Goal: Task Accomplishment & Management: Manage account settings

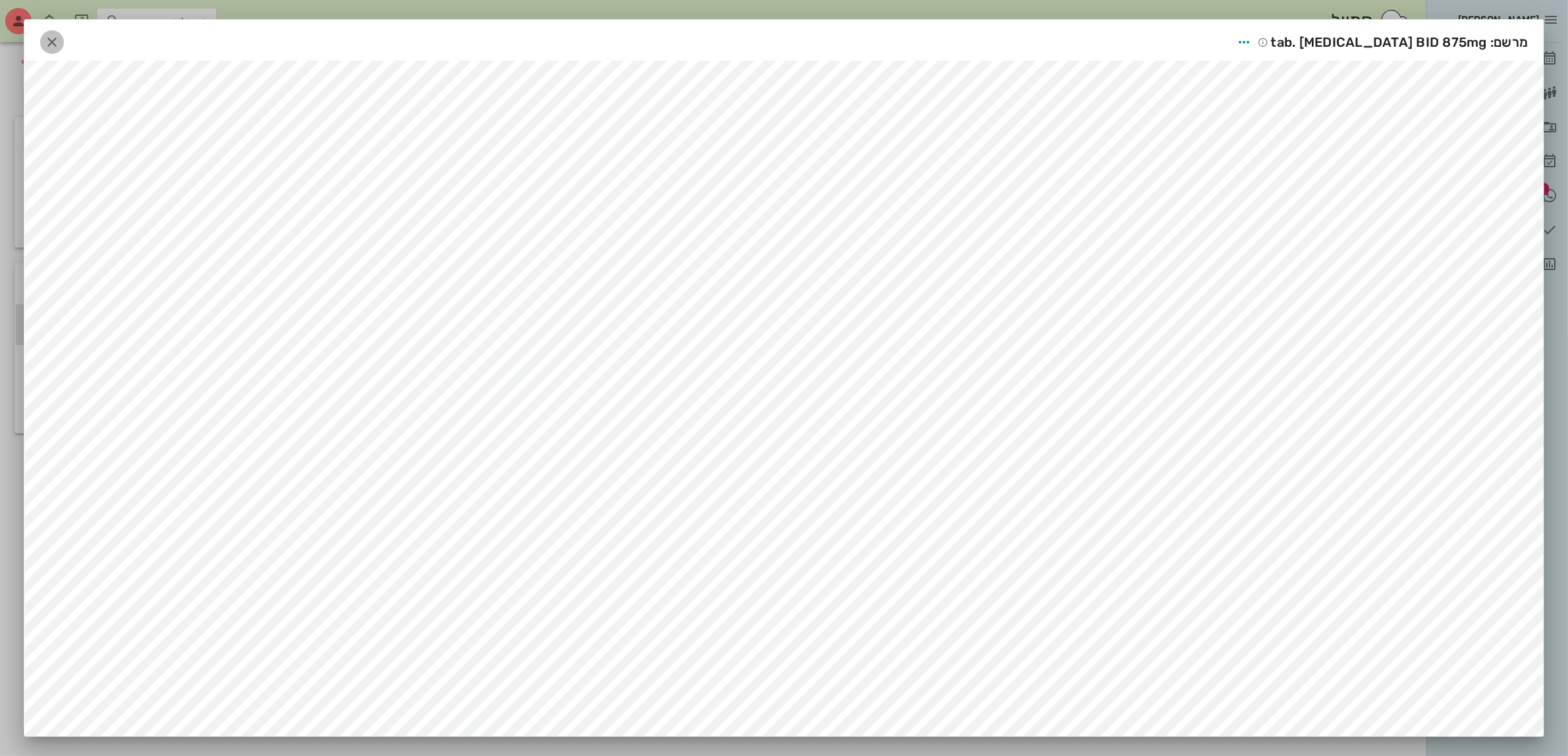
click at [60, 38] on icon "button" at bounding box center [52, 42] width 16 height 16
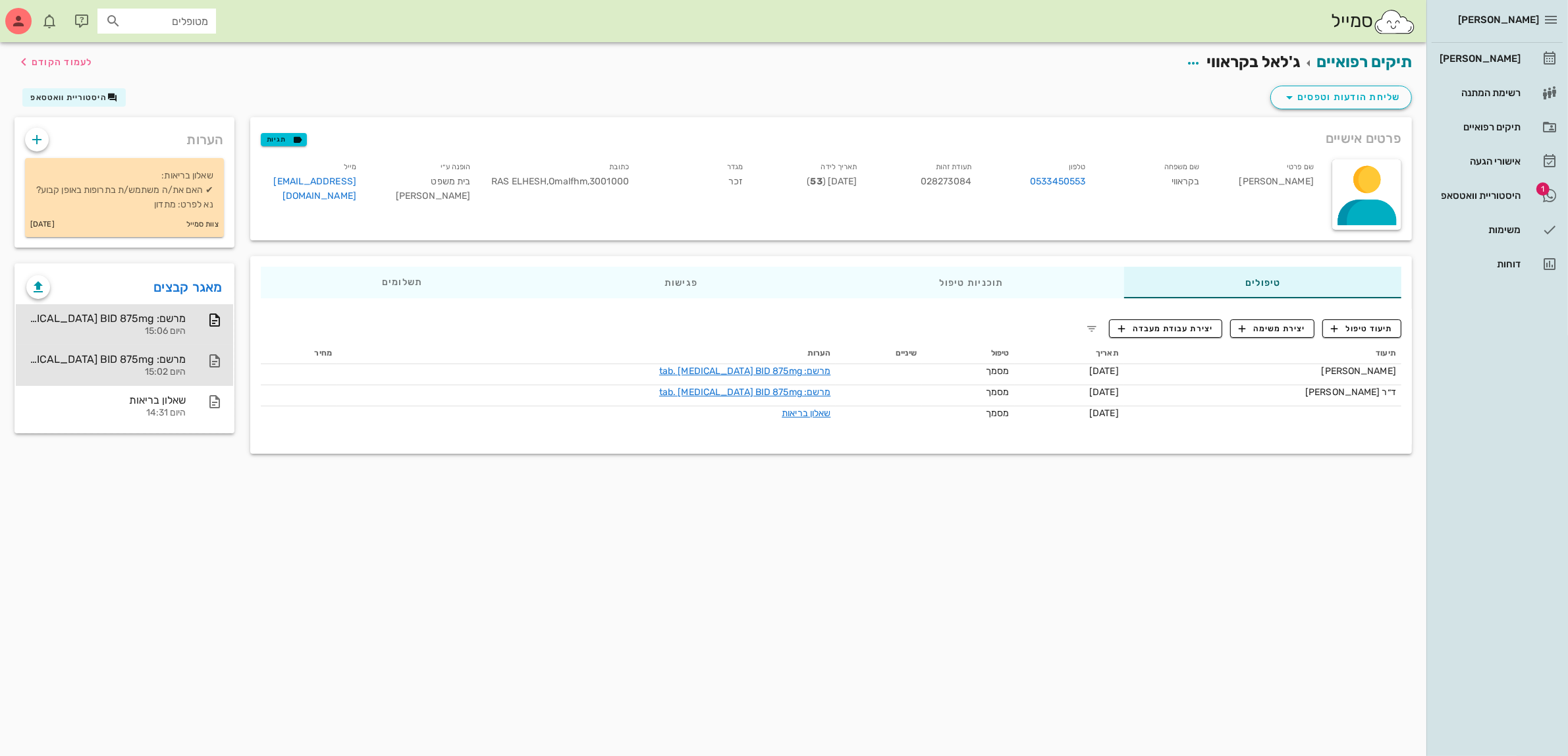
click at [146, 366] on div "מרשם: tab. [MEDICAL_DATA] BID 875mg" at bounding box center [106, 359] width 159 height 13
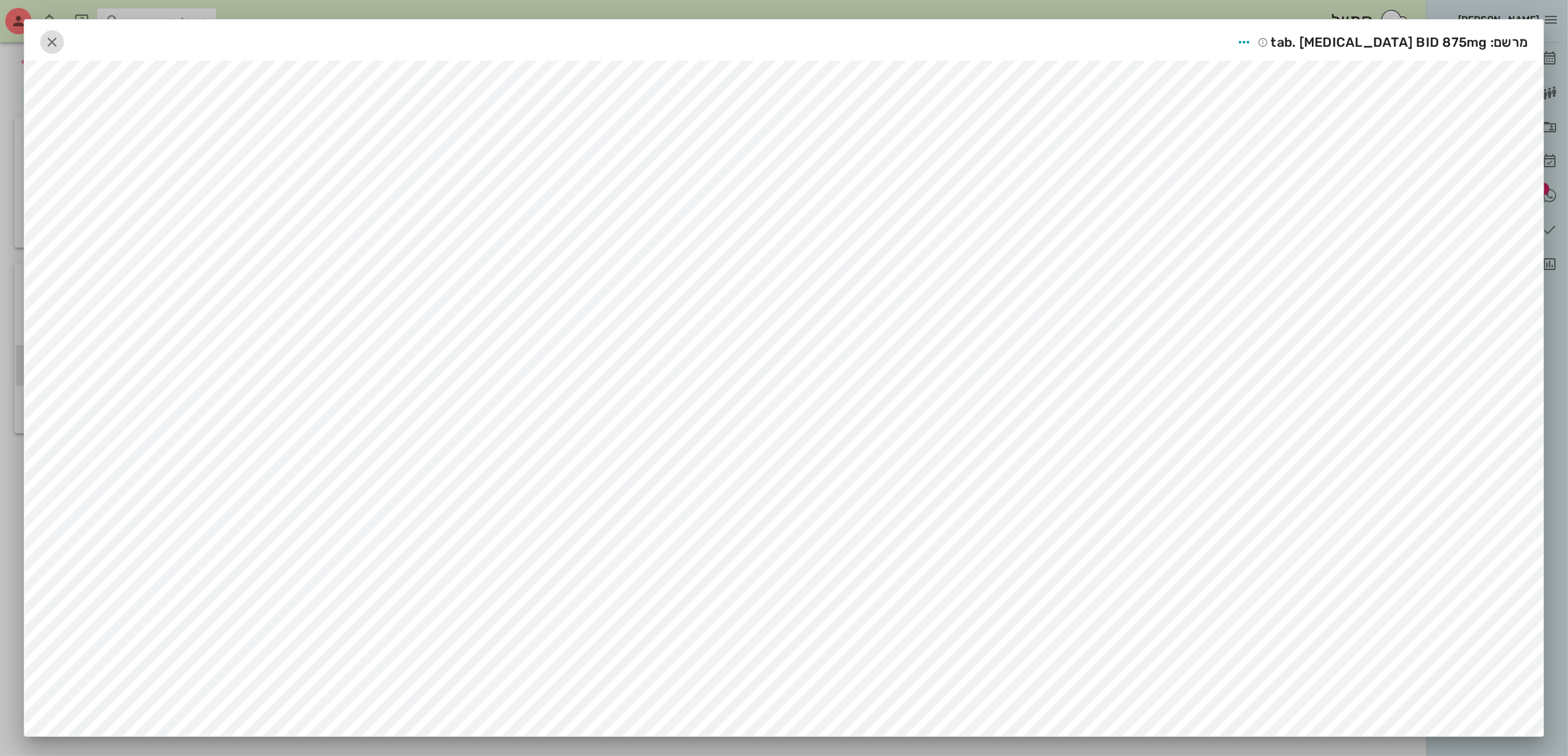
click at [60, 41] on icon "button" at bounding box center [52, 42] width 16 height 16
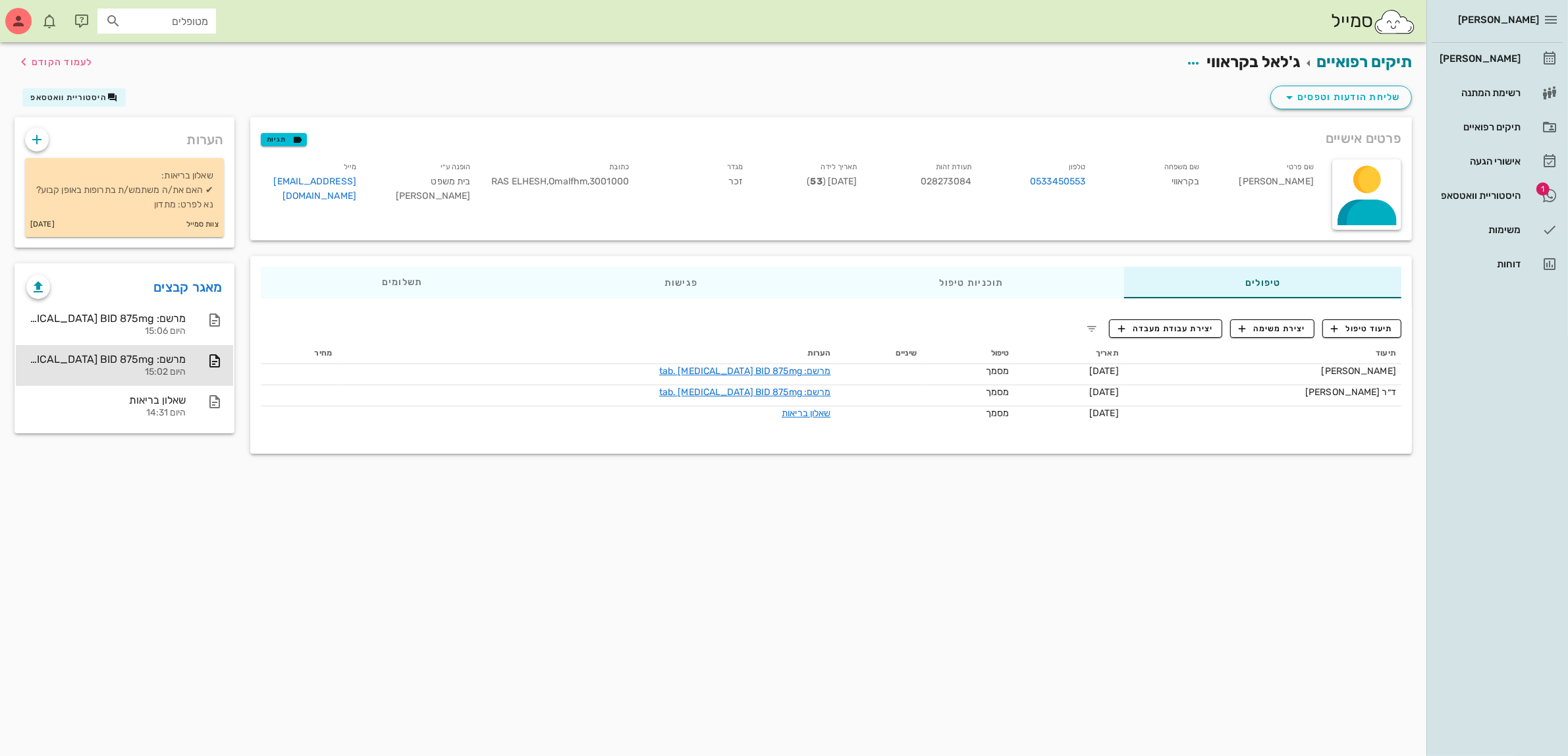
drag, startPoint x: 171, startPoint y: 374, endPoint x: 150, endPoint y: 85, distance: 289.8
click at [150, 85] on div "שליחת הודעות וטפסים היסטוריית וואטסאפ" at bounding box center [713, 100] width 1413 height 34
click at [1457, 198] on div "היסטוריית וואטסאפ" at bounding box center [1479, 195] width 84 height 10
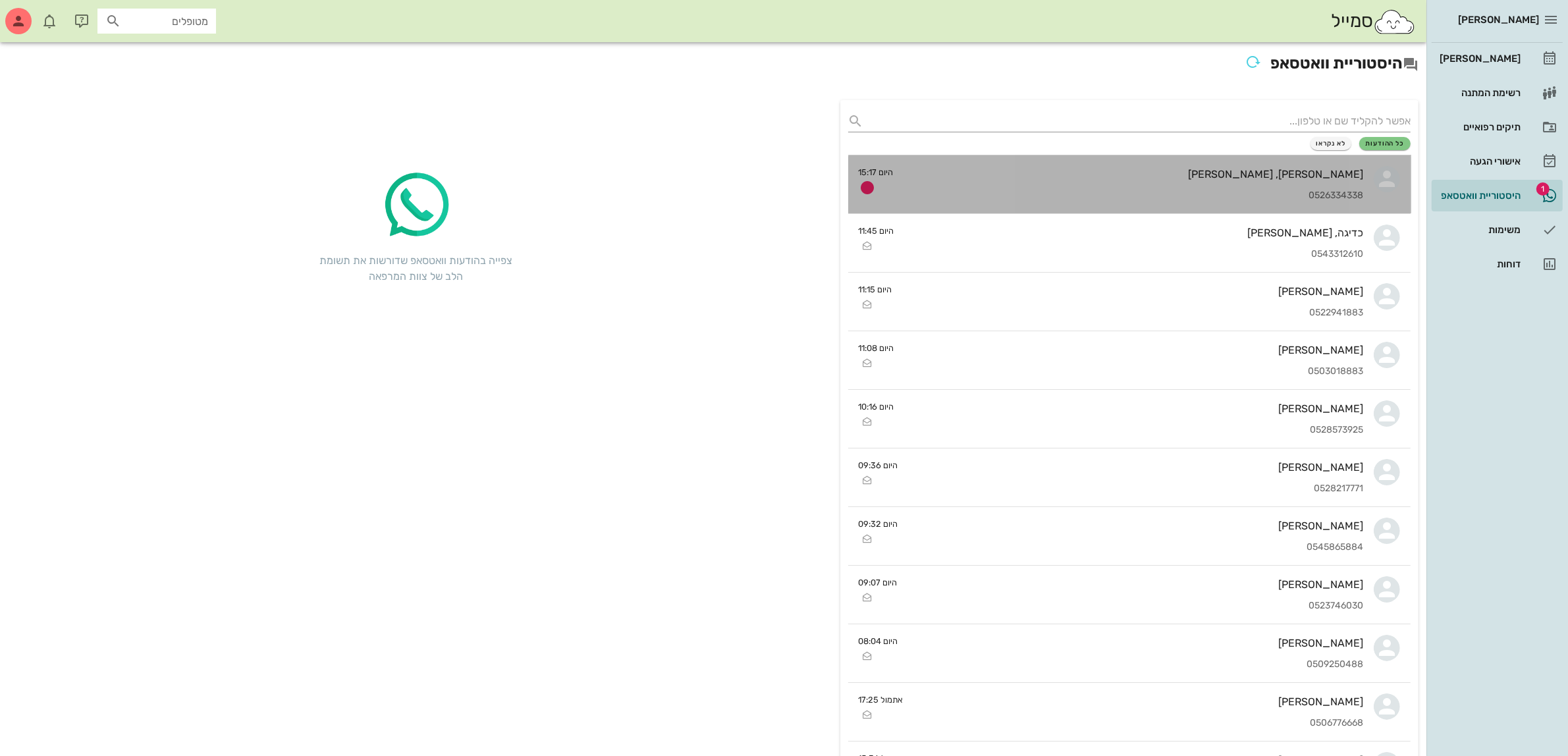
click at [1228, 163] on div "[PERSON_NAME], [PERSON_NAME] 0526334338" at bounding box center [1134, 184] width 459 height 58
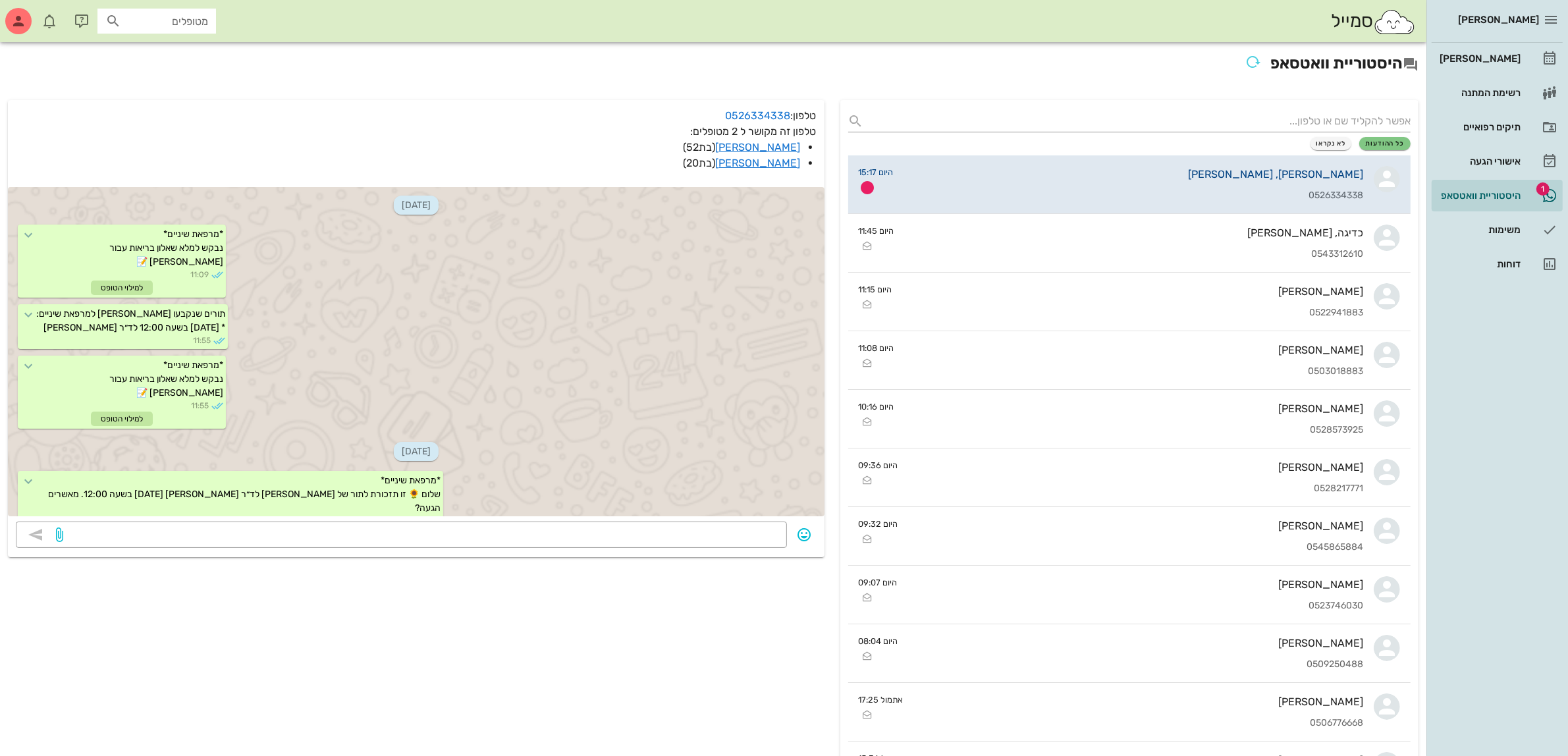
scroll to position [1371, 0]
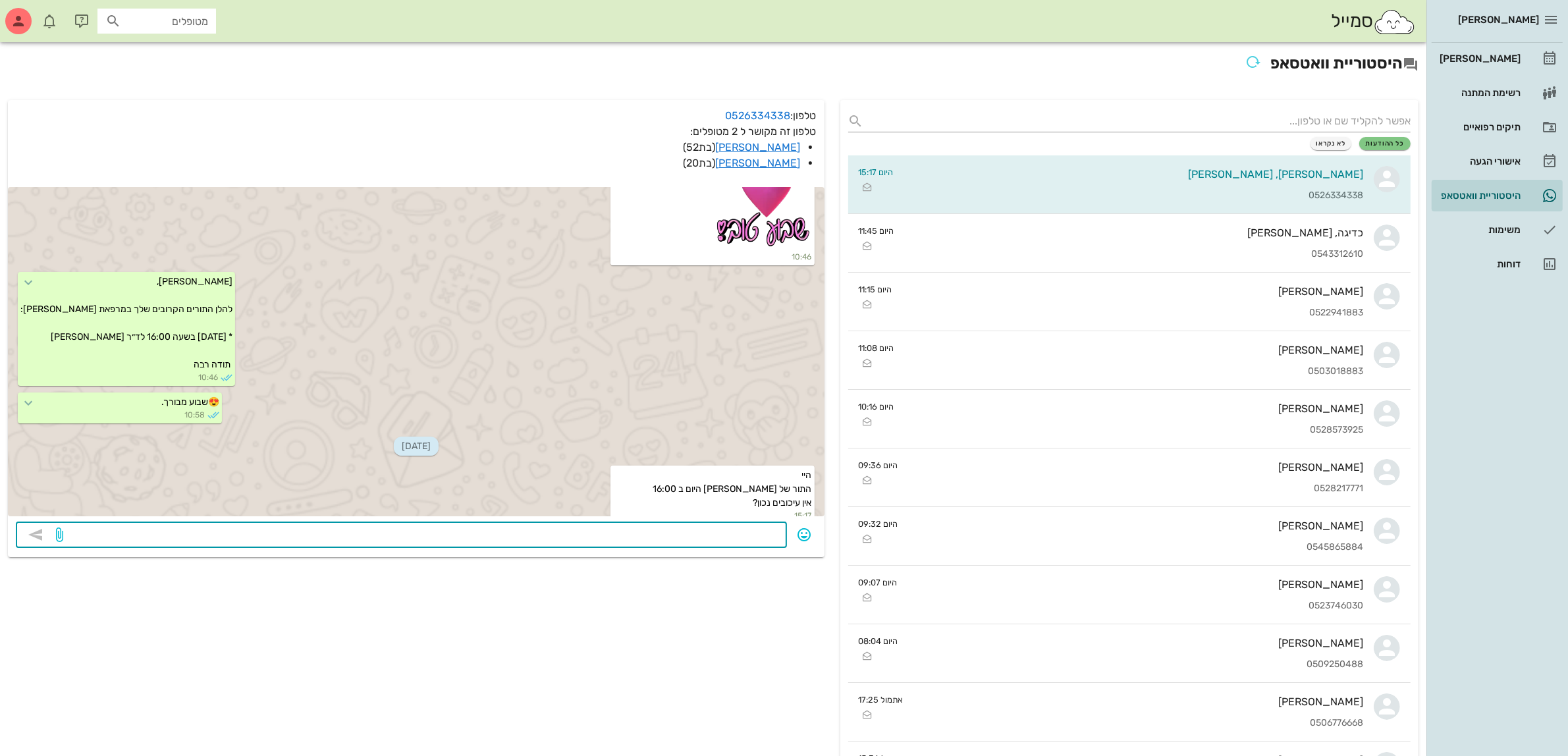
click at [624, 541] on textarea at bounding box center [422, 536] width 713 height 21
type textarea "VHH'NV AKUNL"
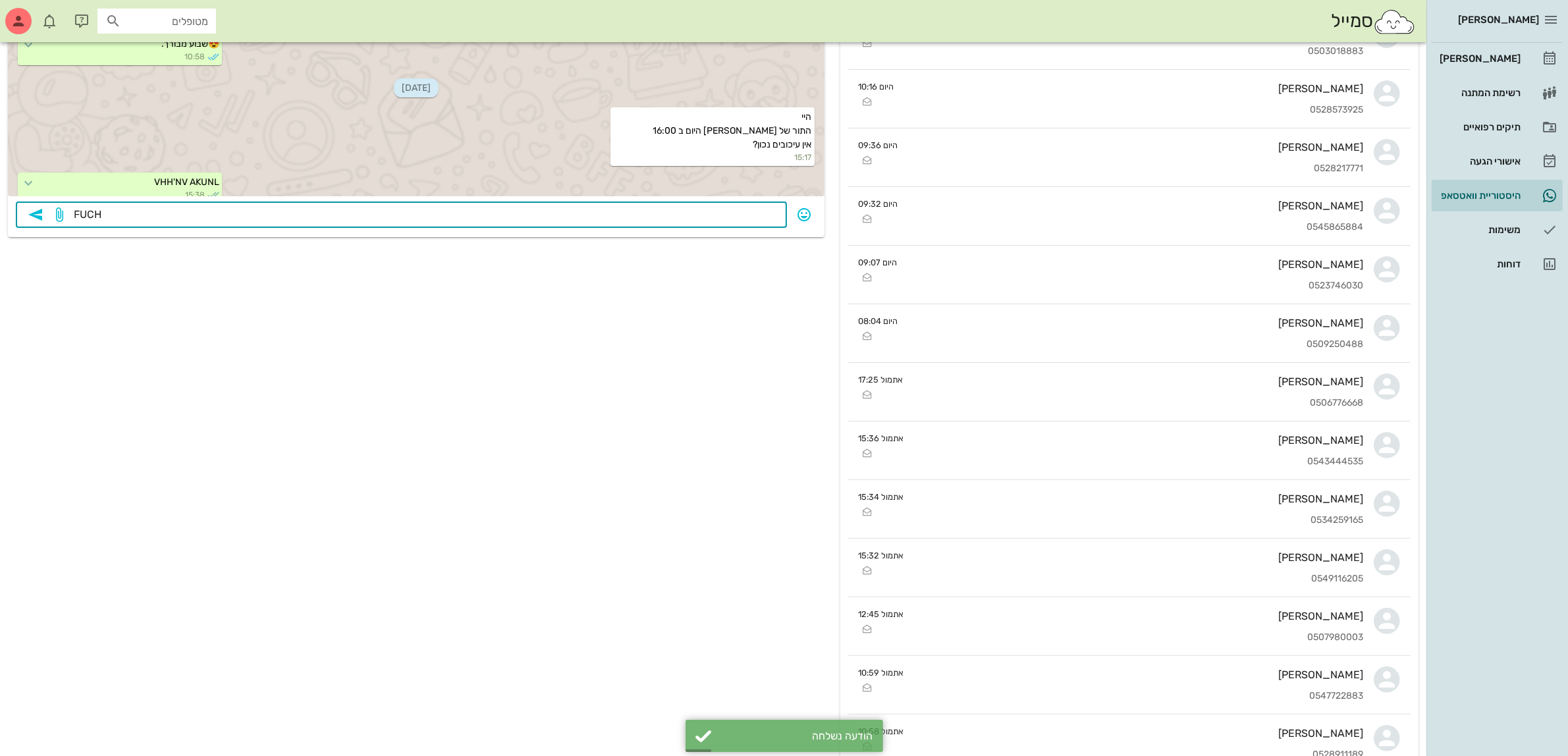
scroll to position [0, 0]
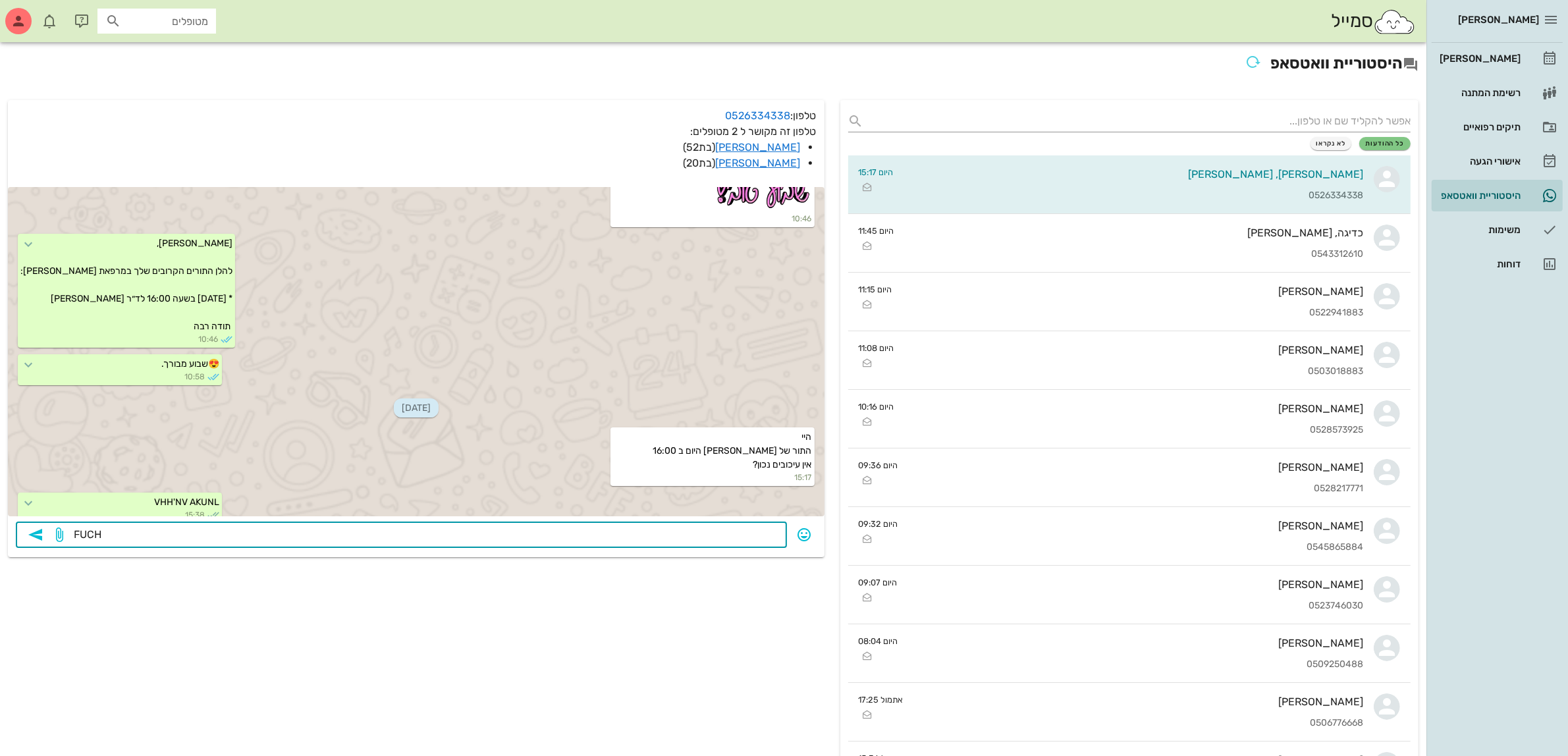
drag, startPoint x: 125, startPoint y: 532, endPoint x: 0, endPoint y: 607, distance: 145.8
type textarea "היי"
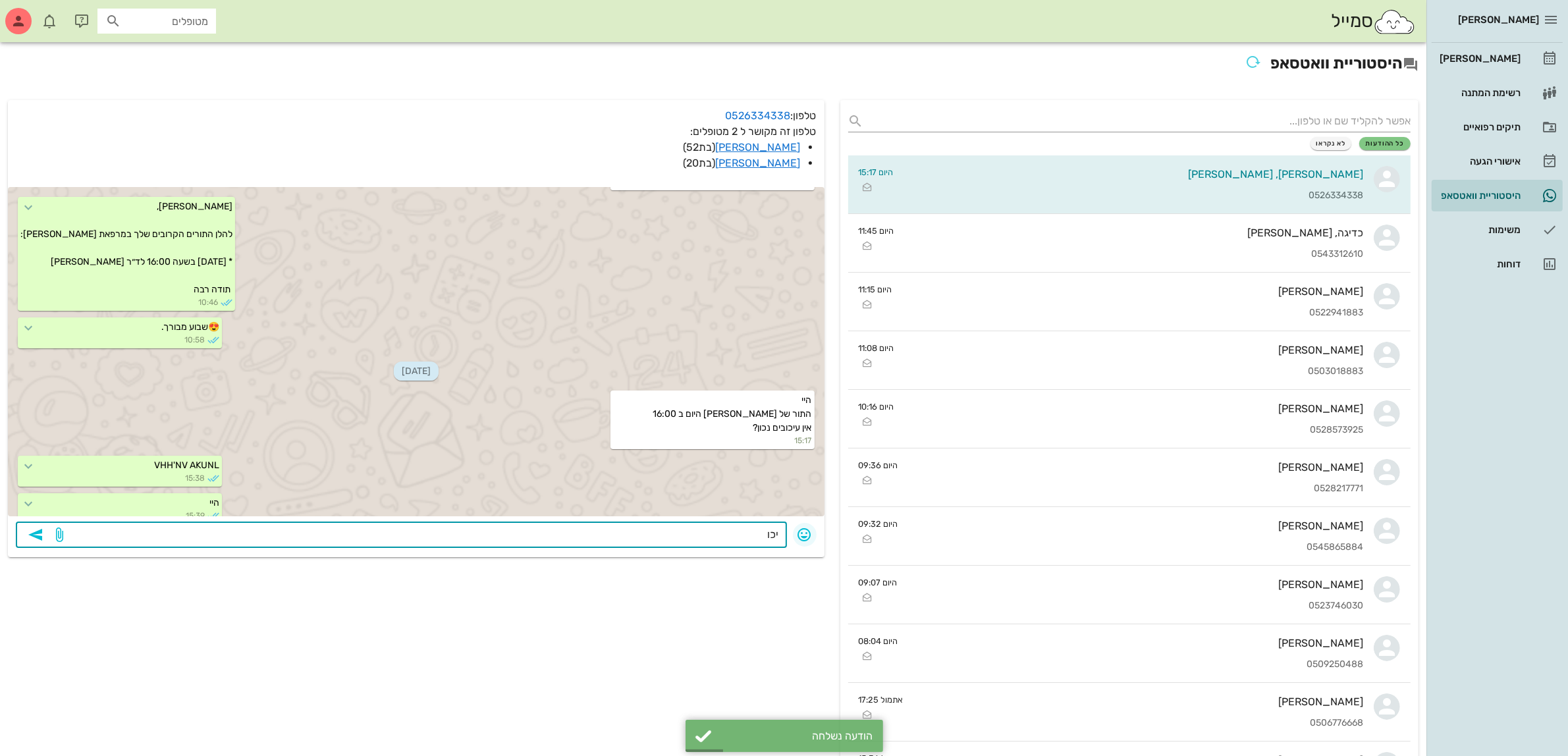
drag, startPoint x: 730, startPoint y: 524, endPoint x: 804, endPoint y: 537, distance: 75.1
click at [804, 537] on div "​ יכו" at bounding box center [416, 536] width 801 height 28
drag, startPoint x: 758, startPoint y: 537, endPoint x: 804, endPoint y: 532, distance: 46.3
click at [804, 532] on div "​ יכו" at bounding box center [416, 536] width 801 height 28
type textarea "כ"
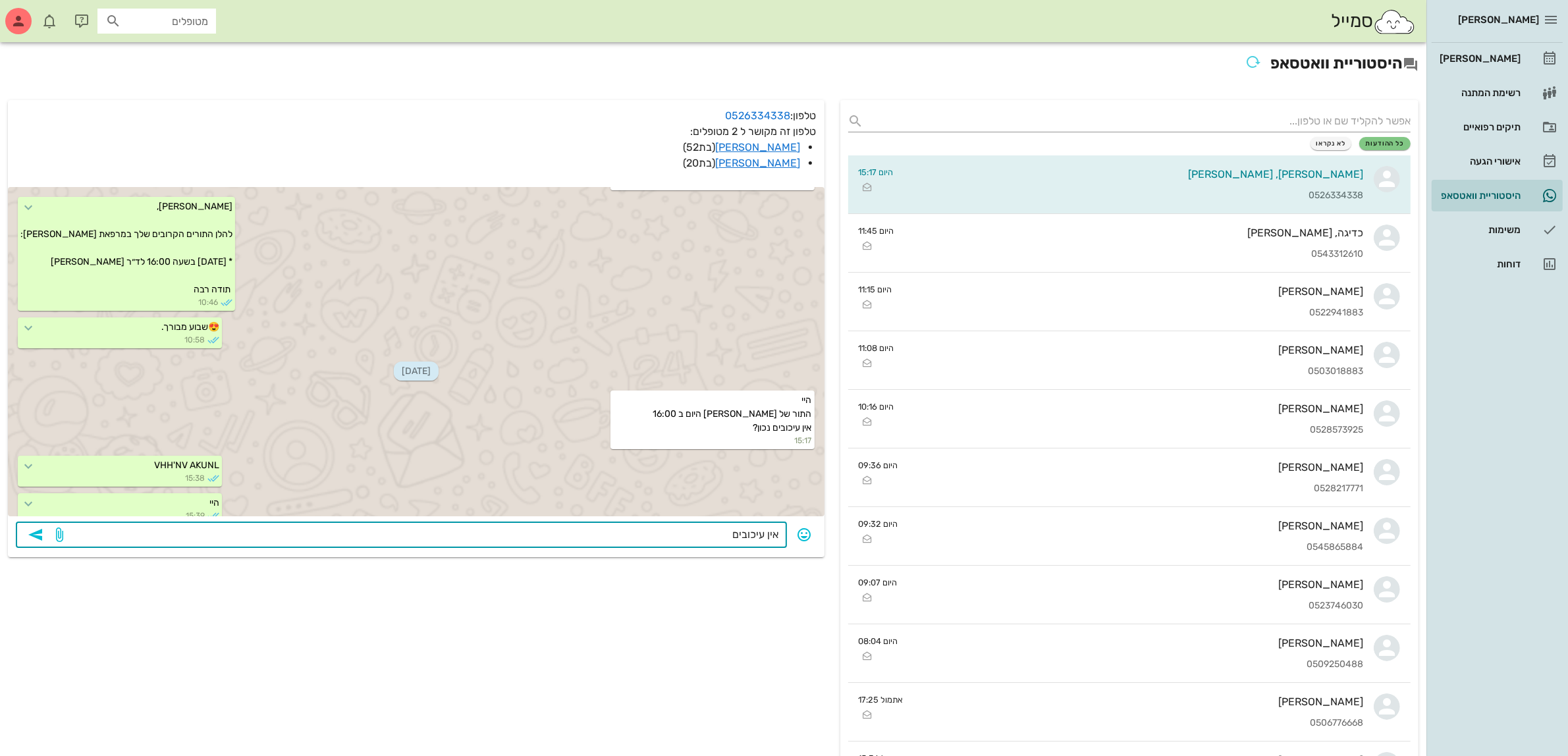
type textarea "אין עיכובים."
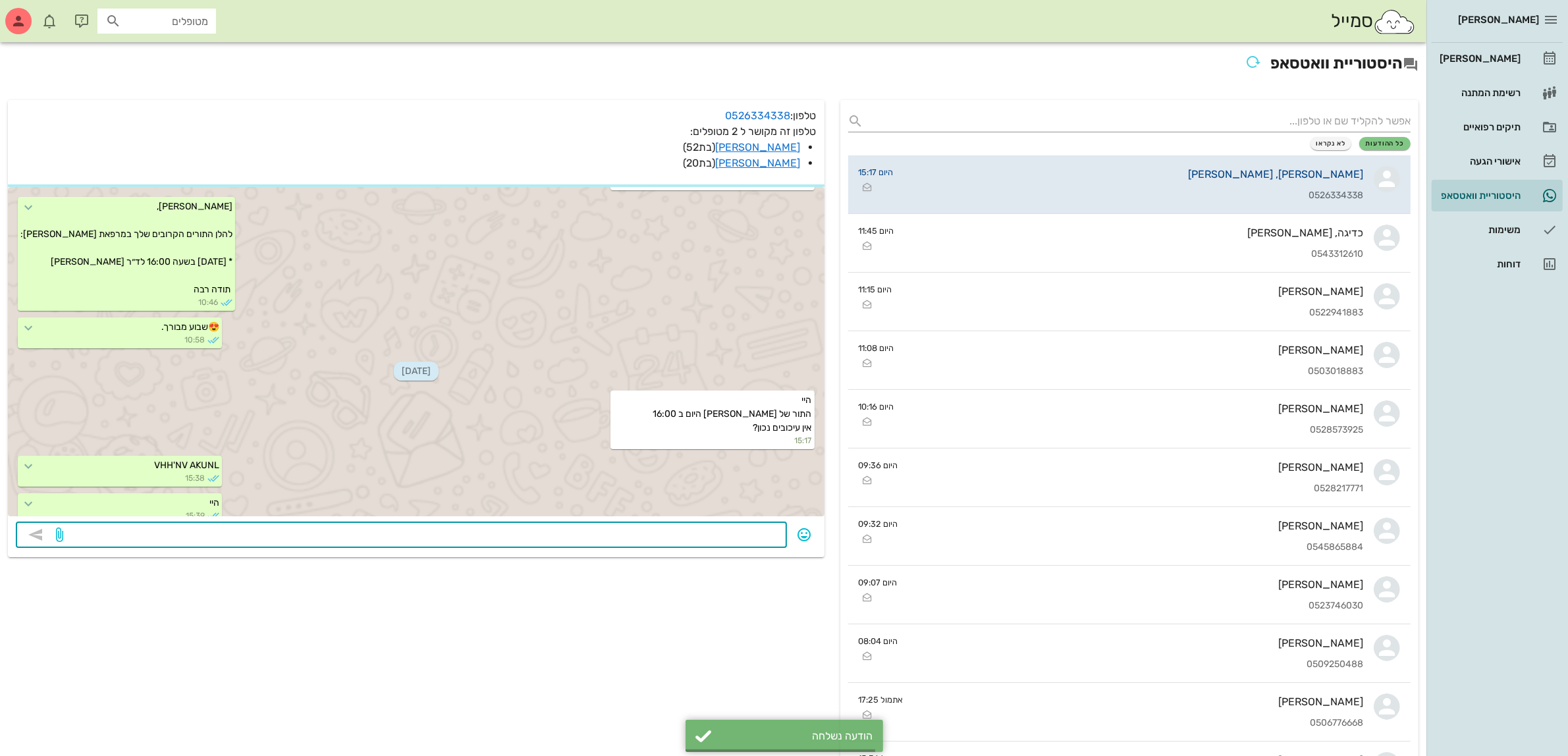
scroll to position [1484, 0]
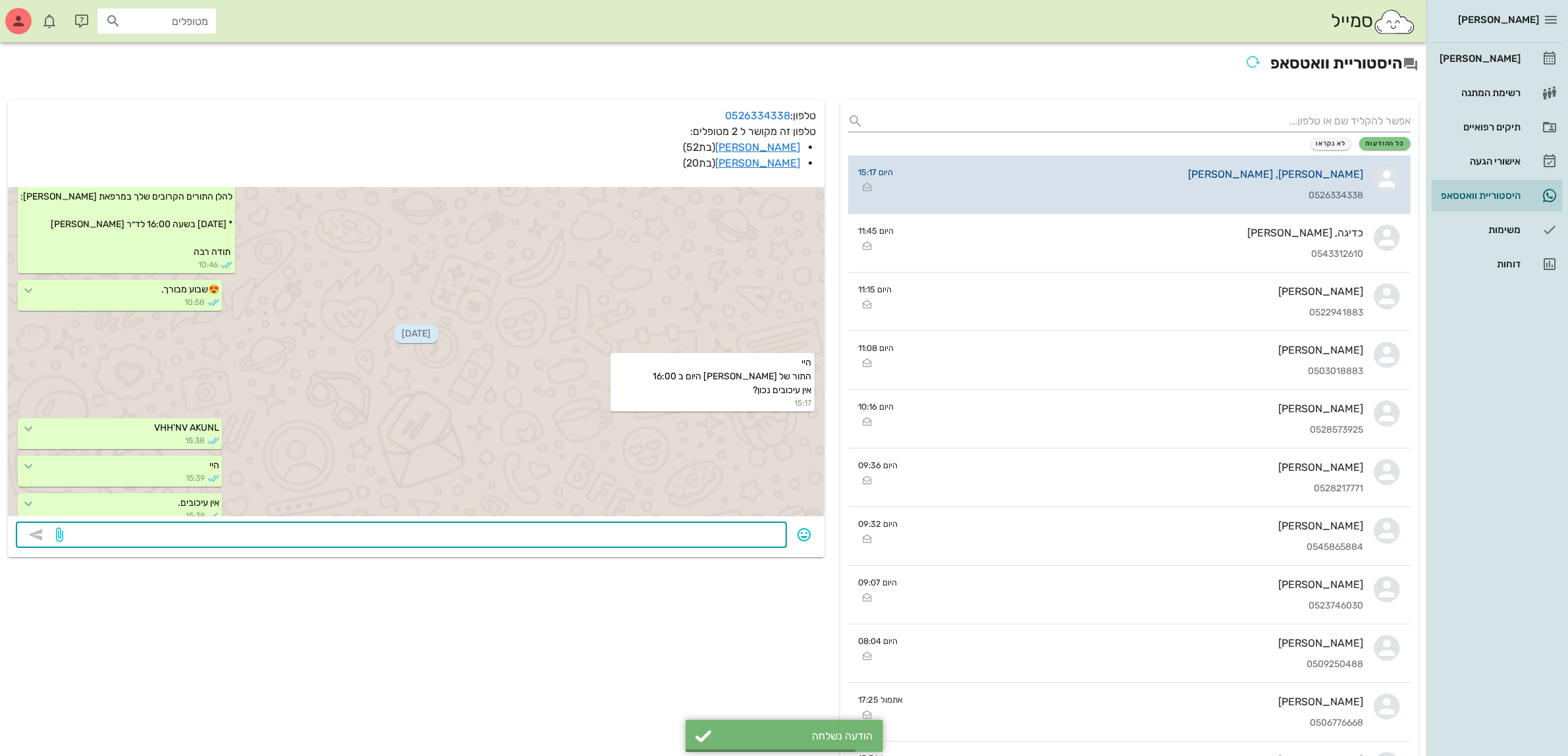
click at [1211, 192] on div "0526334338" at bounding box center [1134, 196] width 459 height 11
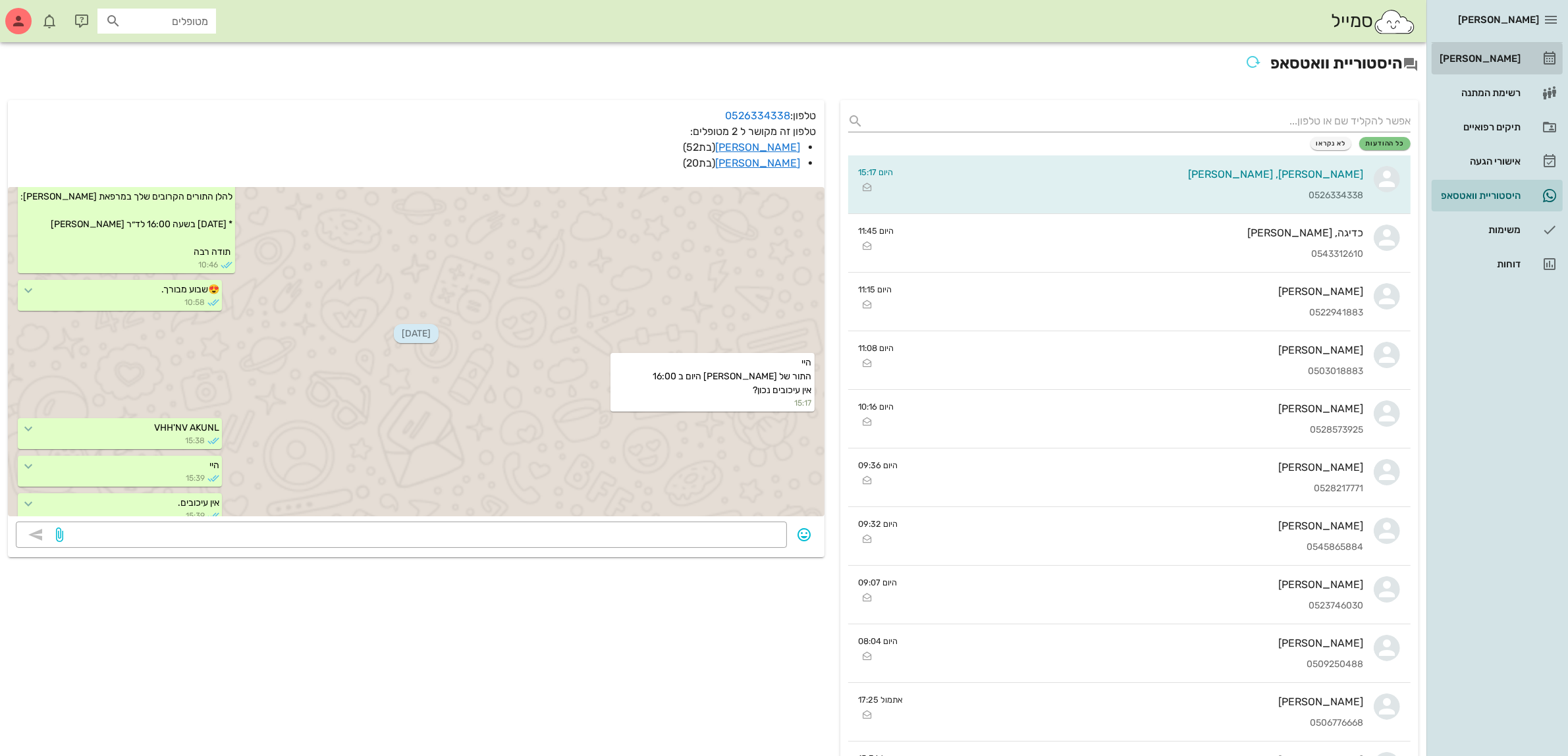
click at [1470, 67] on div "[PERSON_NAME]" at bounding box center [1479, 59] width 84 height 21
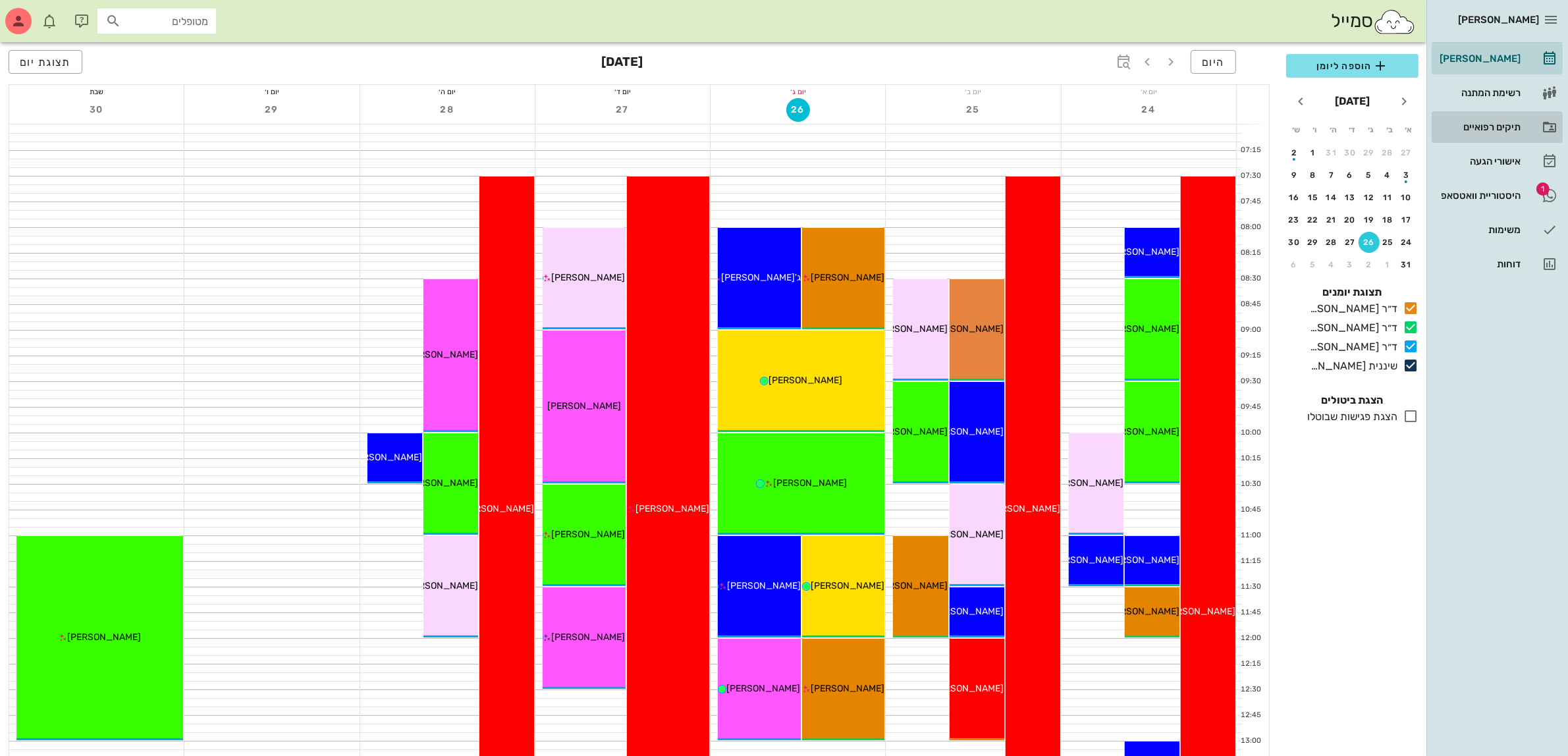
click at [1477, 119] on div "תיקים רפואיים" at bounding box center [1479, 127] width 84 height 21
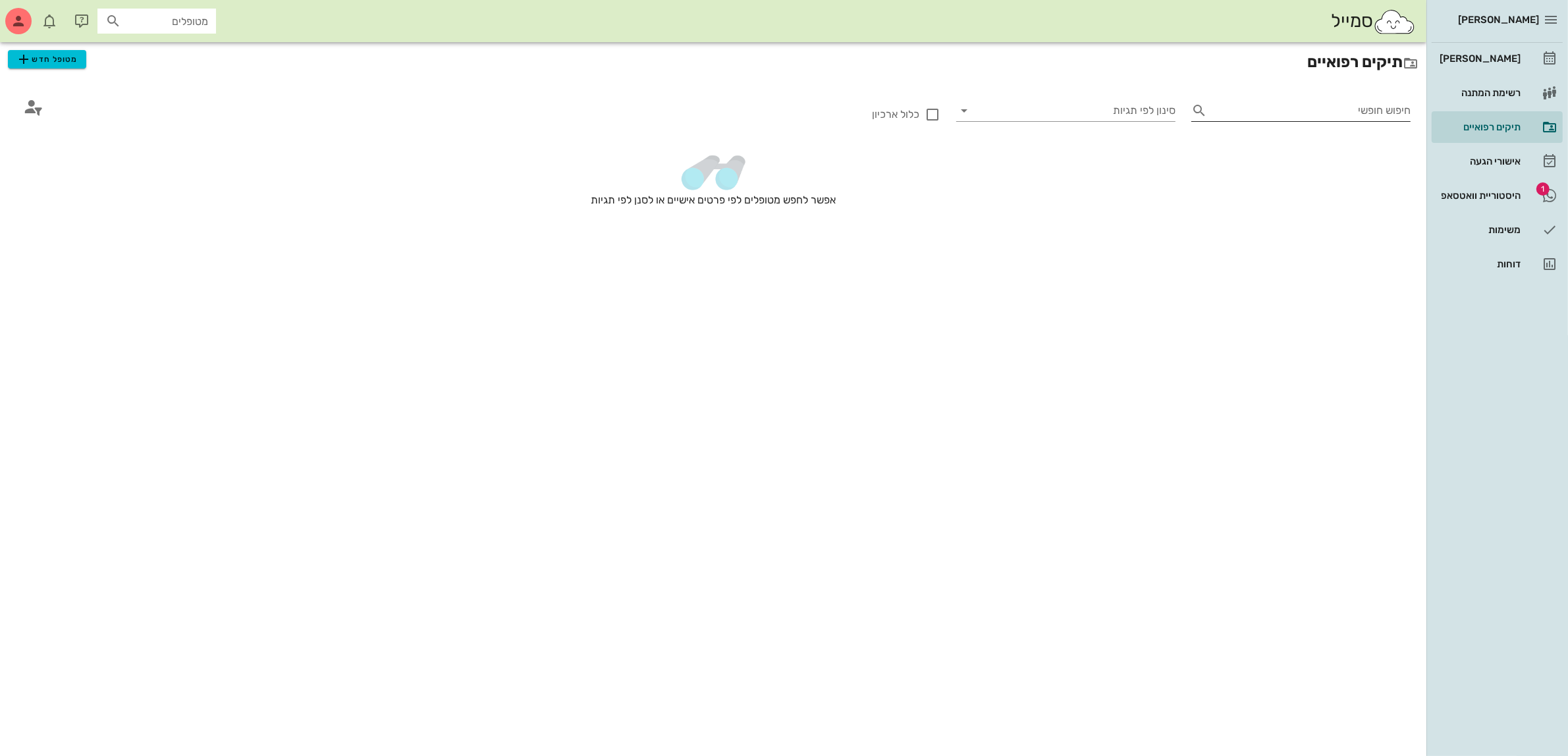
click at [1246, 108] on input "חיפוש חופשי" at bounding box center [1311, 110] width 198 height 21
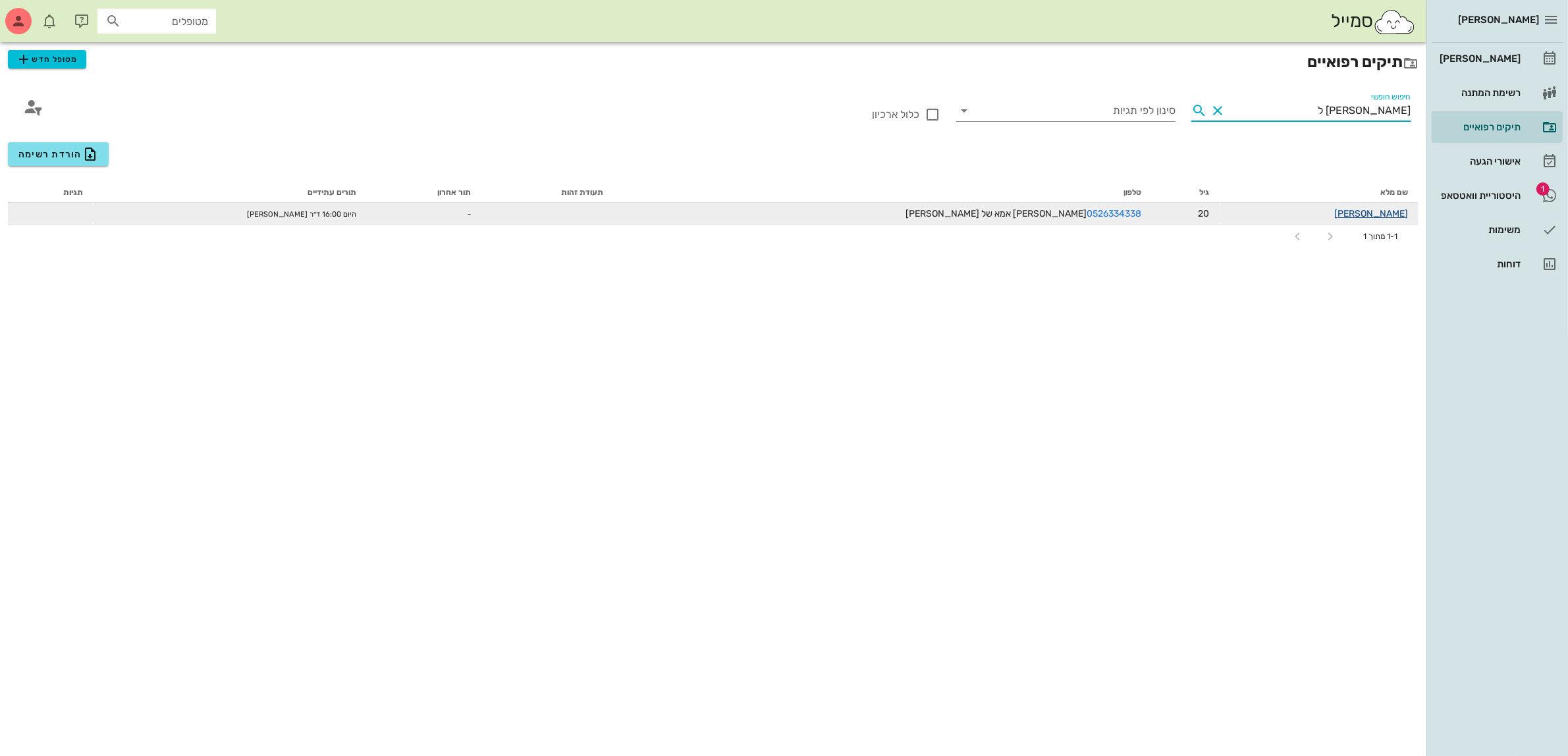
type input "[PERSON_NAME] ל"
click at [1381, 209] on link "[PERSON_NAME]" at bounding box center [1371, 214] width 73 height 11
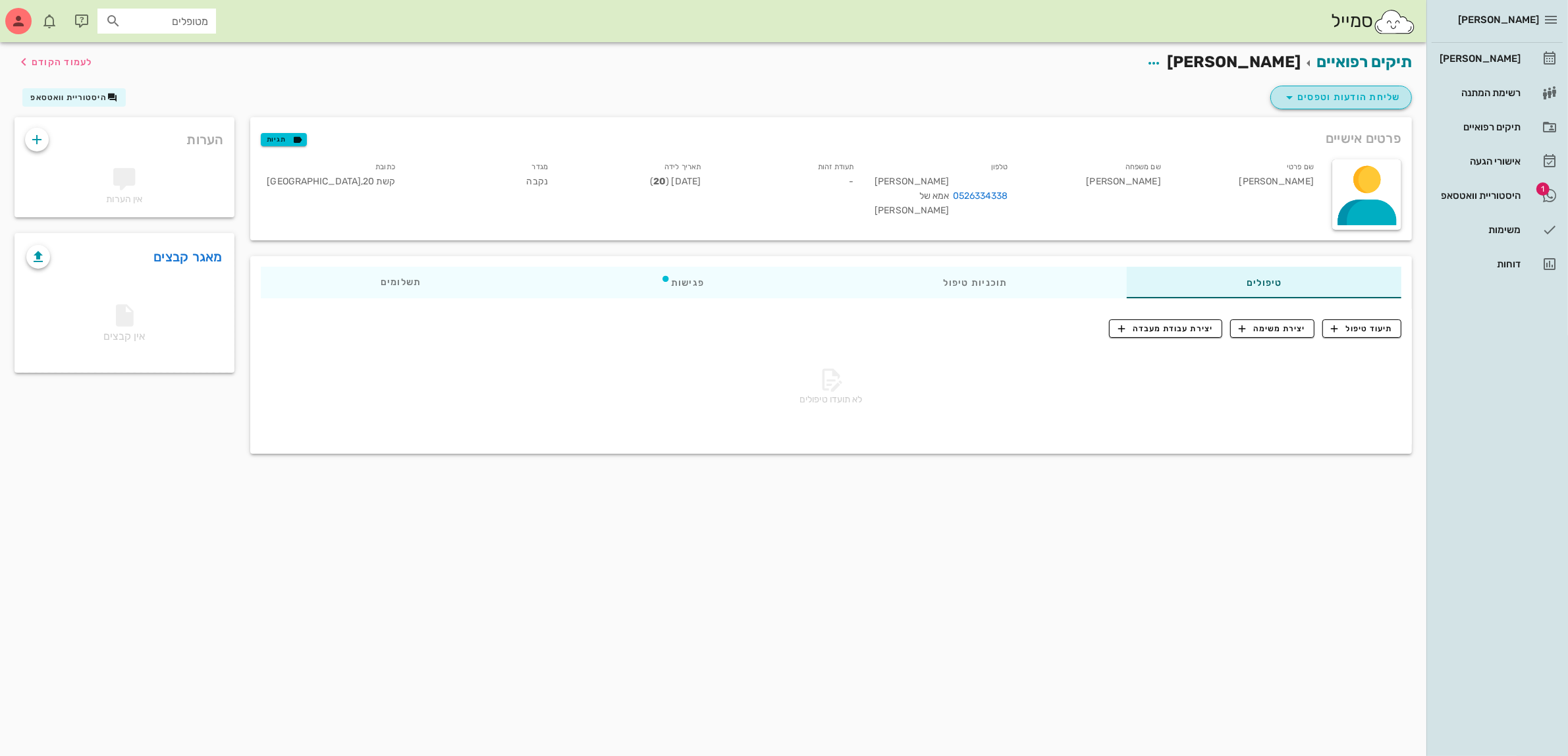
click at [1332, 99] on span "שליחת הודעות וטפסים" at bounding box center [1341, 97] width 119 height 16
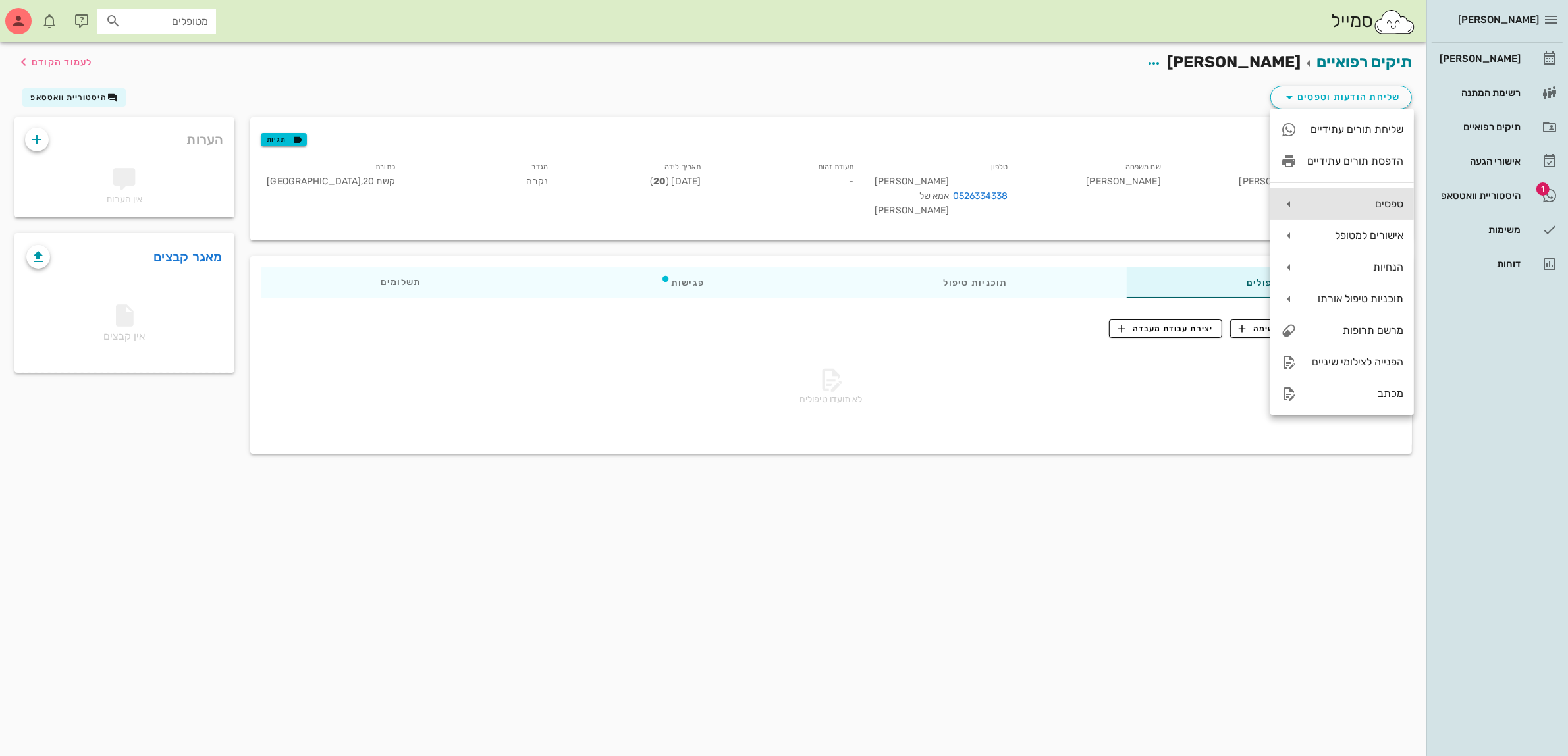
click at [1352, 202] on div "טפסים" at bounding box center [1355, 204] width 97 height 13
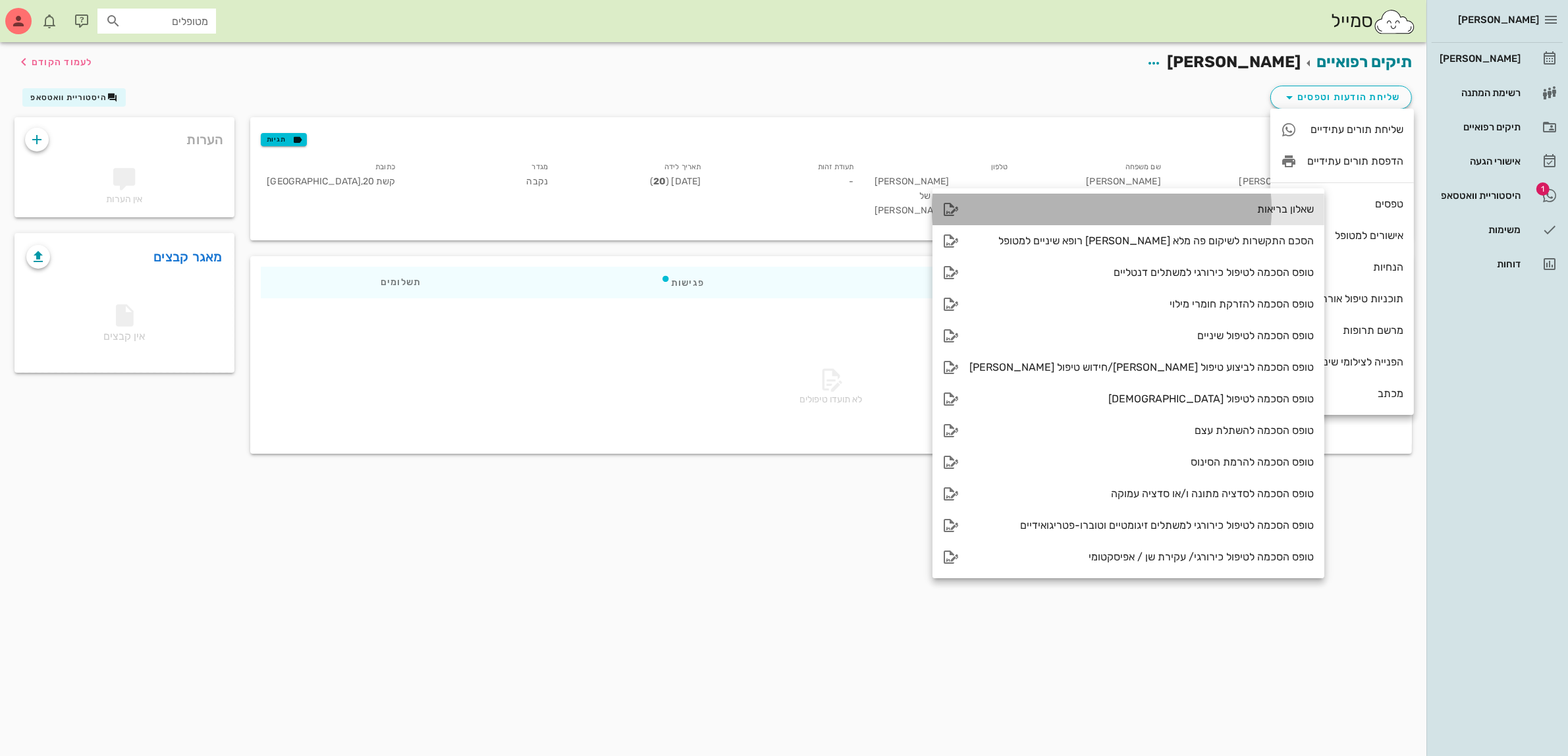
click at [1232, 206] on div "שאלון בריאות" at bounding box center [1141, 209] width 345 height 13
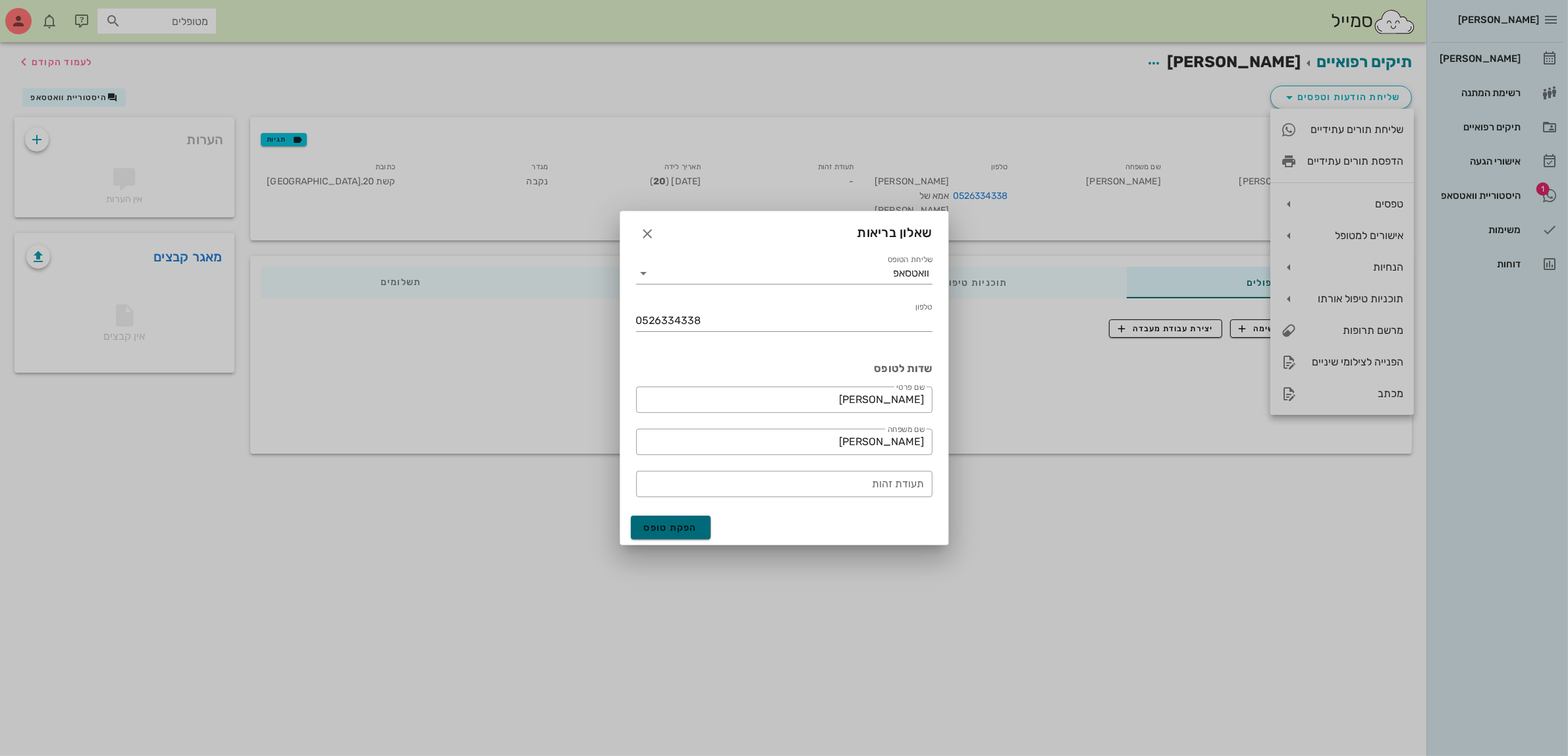
click at [657, 529] on span "הפקת טופס" at bounding box center [671, 528] width 54 height 11
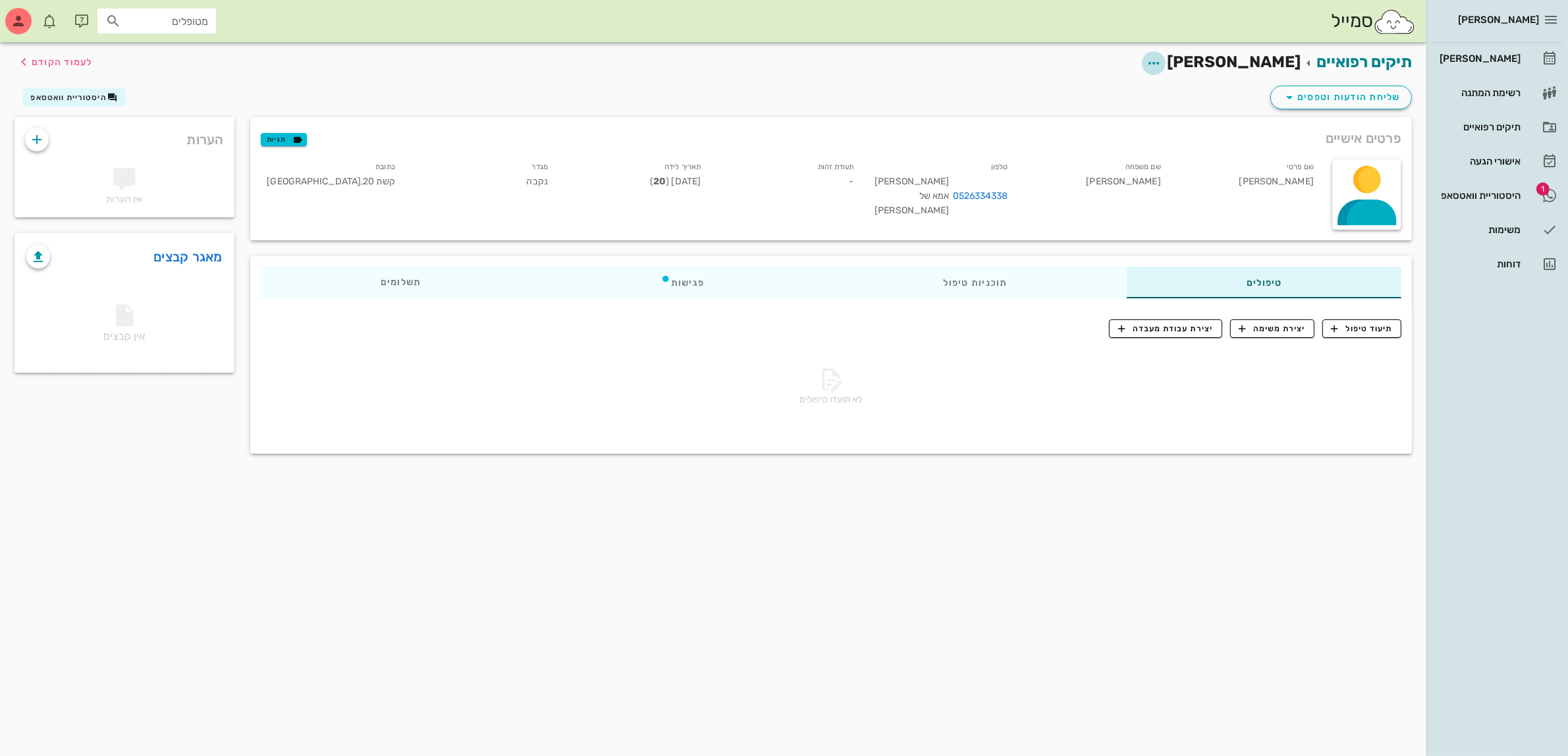
click at [1162, 62] on icon "button" at bounding box center [1154, 63] width 16 height 16
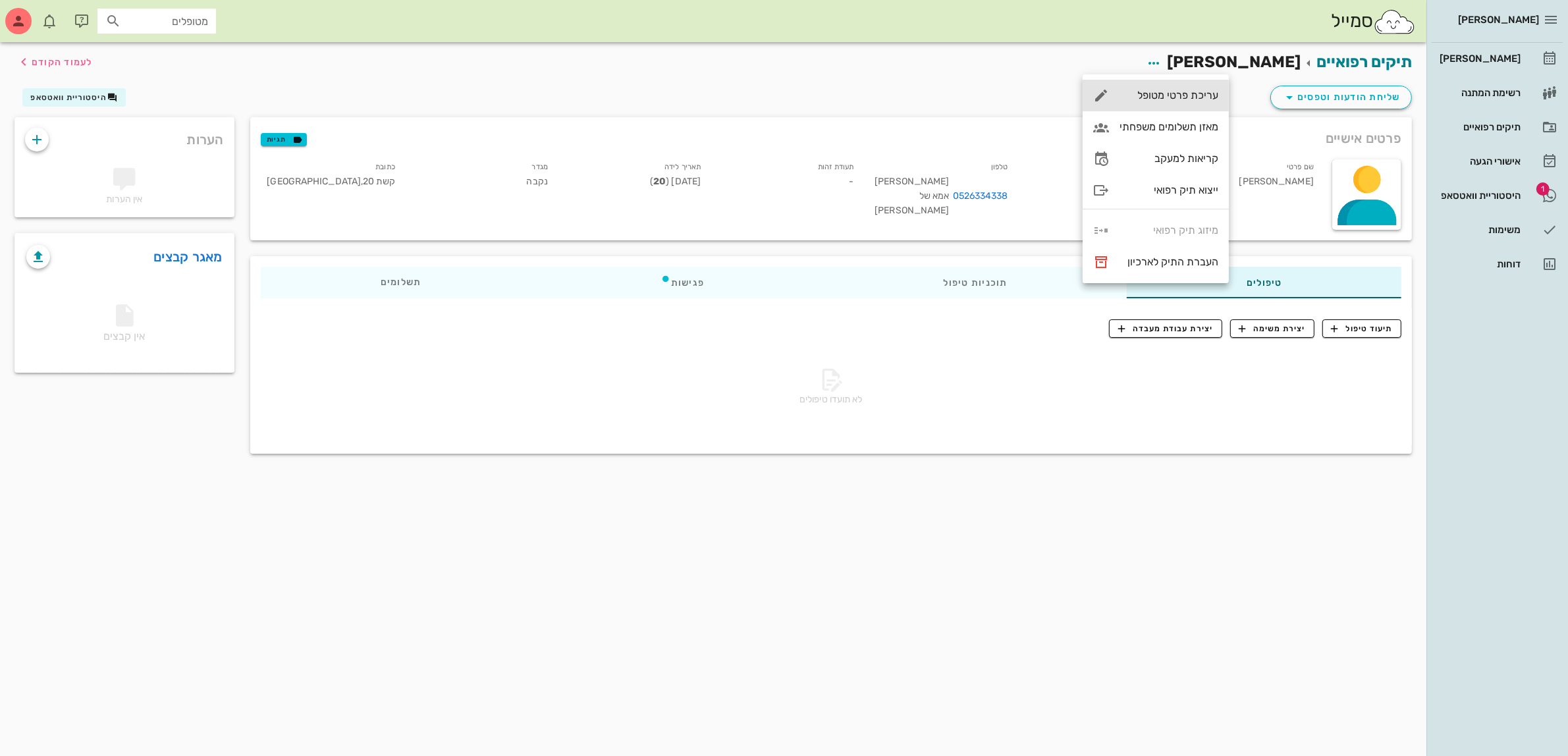
click at [1161, 94] on div "עריכת פרטי מטופל" at bounding box center [1169, 95] width 99 height 13
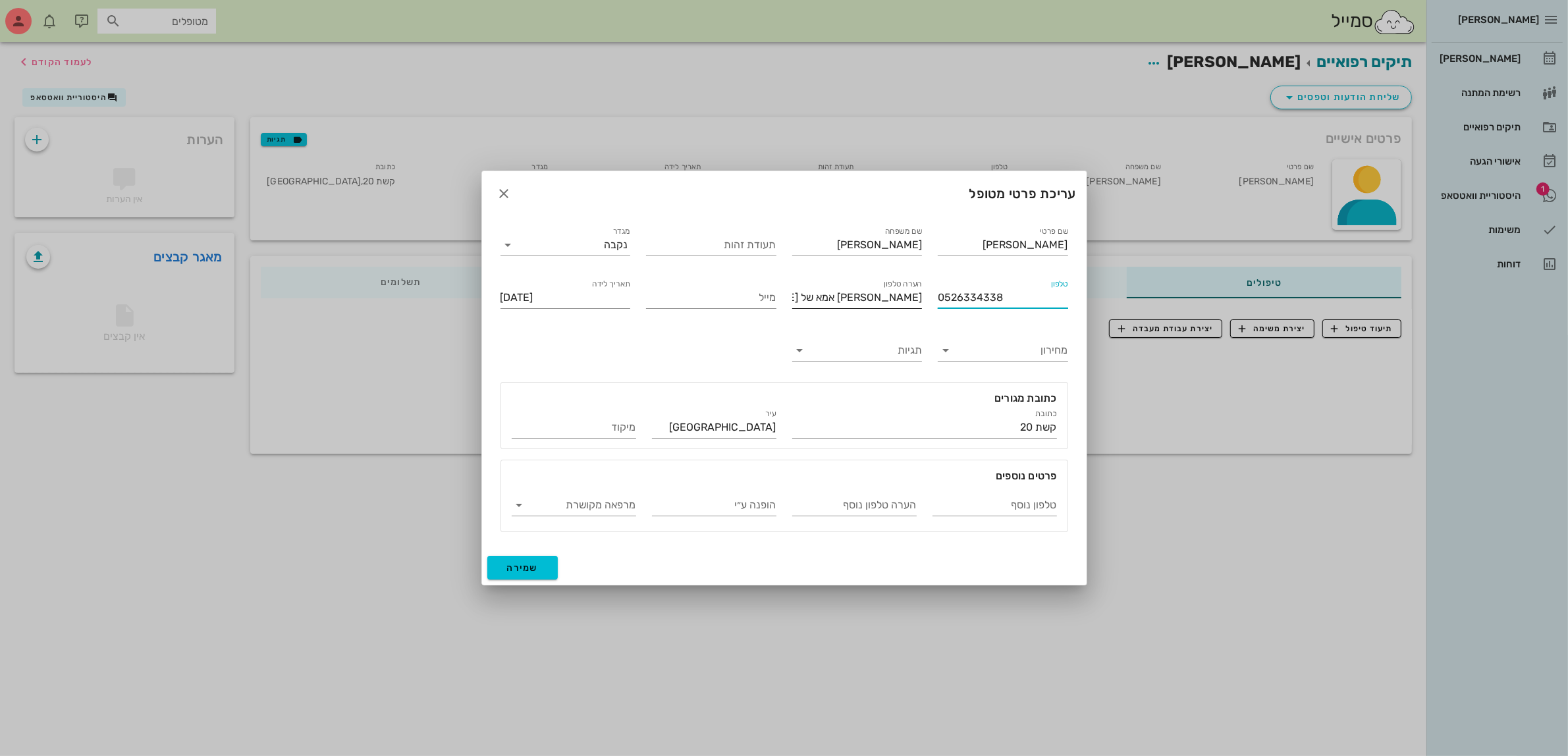
drag, startPoint x: 1003, startPoint y: 299, endPoint x: 832, endPoint y: 301, distance: 171.0
click at [832, 301] on div "שם פרטי [PERSON_NAME] שם משפחה [PERSON_NAME] תעודת זהות מגדר נקבה טלפון 0526334…" at bounding box center [784, 378] width 583 height 324
click at [1006, 507] on input "טלפון נוסף" at bounding box center [995, 505] width 124 height 21
paste input "0526334338"
type input "0526334338"
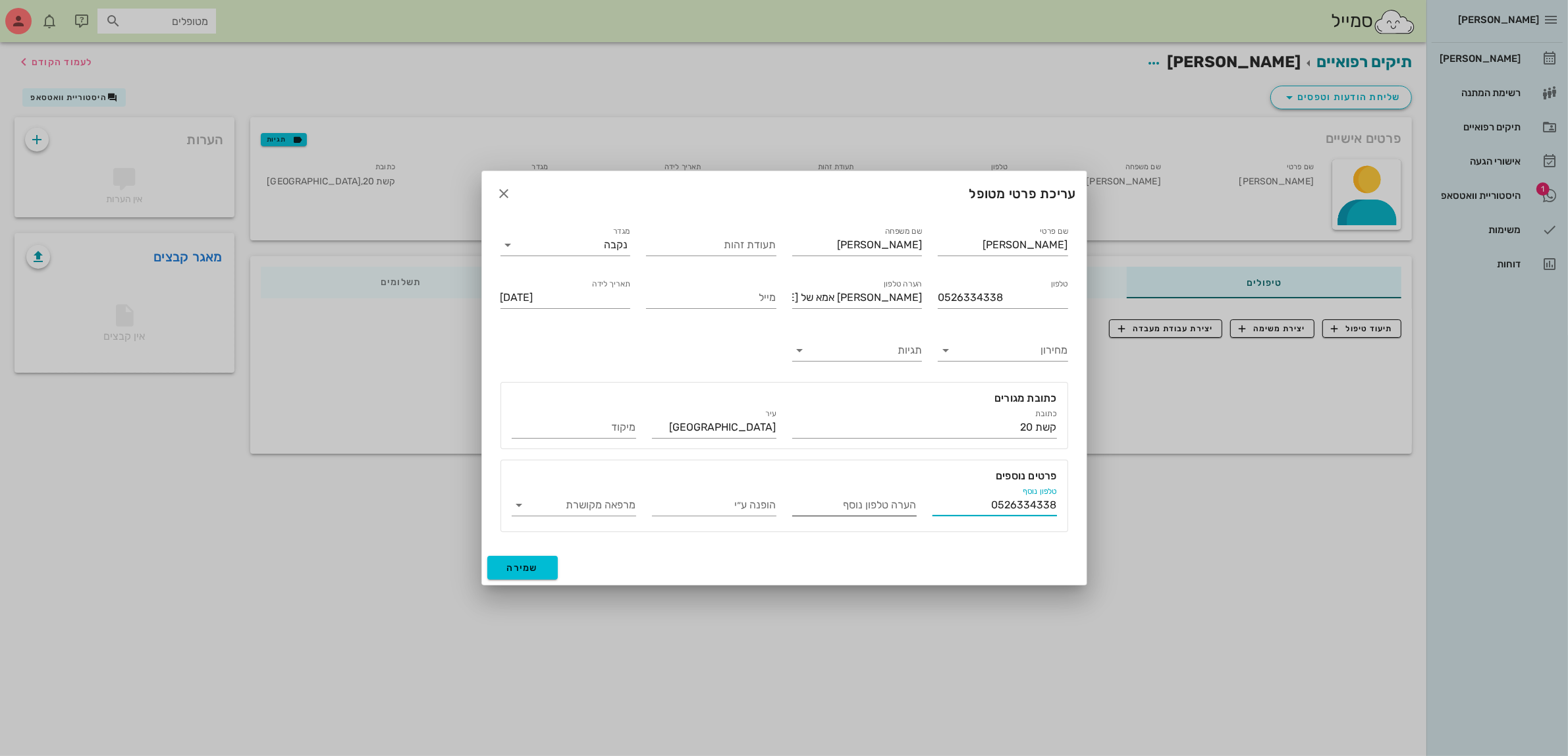
click at [906, 509] on input "הערה טלפון נוסף" at bounding box center [855, 505] width 124 height 21
drag, startPoint x: 869, startPoint y: 298, endPoint x: 494, endPoint y: 311, distance: 375.2
click at [494, 311] on div "שם פרטי [PERSON_NAME] שם משפחה [PERSON_NAME] תעודת זהות מגדר נקבה טלפון 0526334…" at bounding box center [784, 378] width 583 height 324
click at [868, 504] on input "הערה טלפון נוסף" at bounding box center [855, 505] width 124 height 21
paste input "[PERSON_NAME] אמא של [PERSON_NAME]"
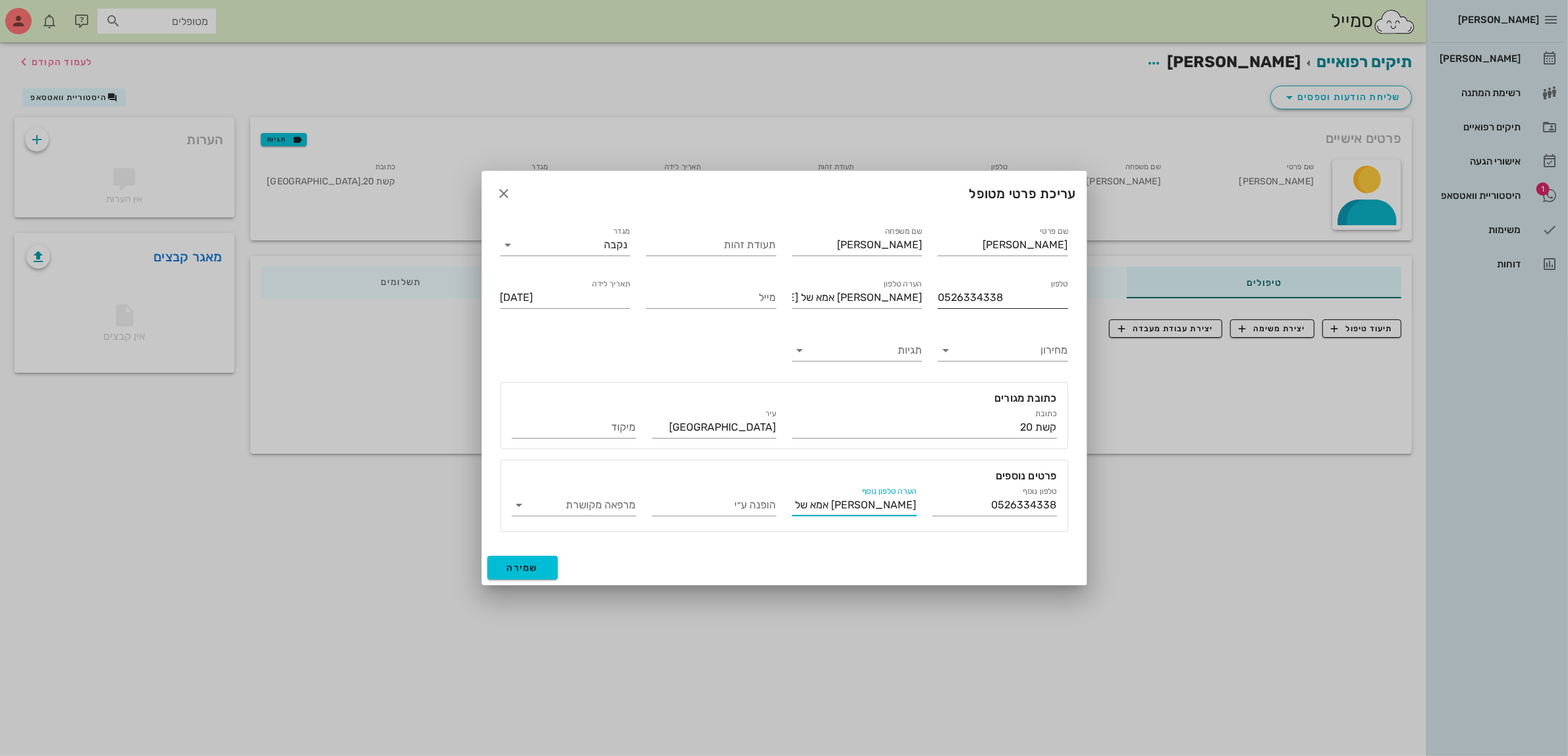
type input "[PERSON_NAME] אמא של [PERSON_NAME]"
drag, startPoint x: 1012, startPoint y: 297, endPoint x: 424, endPoint y: 258, distance: 589.3
click at [489, 278] on div "שם פרטי [PERSON_NAME] שם משפחה [PERSON_NAME] תעודת זהות מגדר נקבה טלפון 0526334…" at bounding box center [784, 383] width 605 height 334
type input "054-8359588"
drag, startPoint x: 955, startPoint y: 294, endPoint x: 1111, endPoint y: 294, distance: 156.0
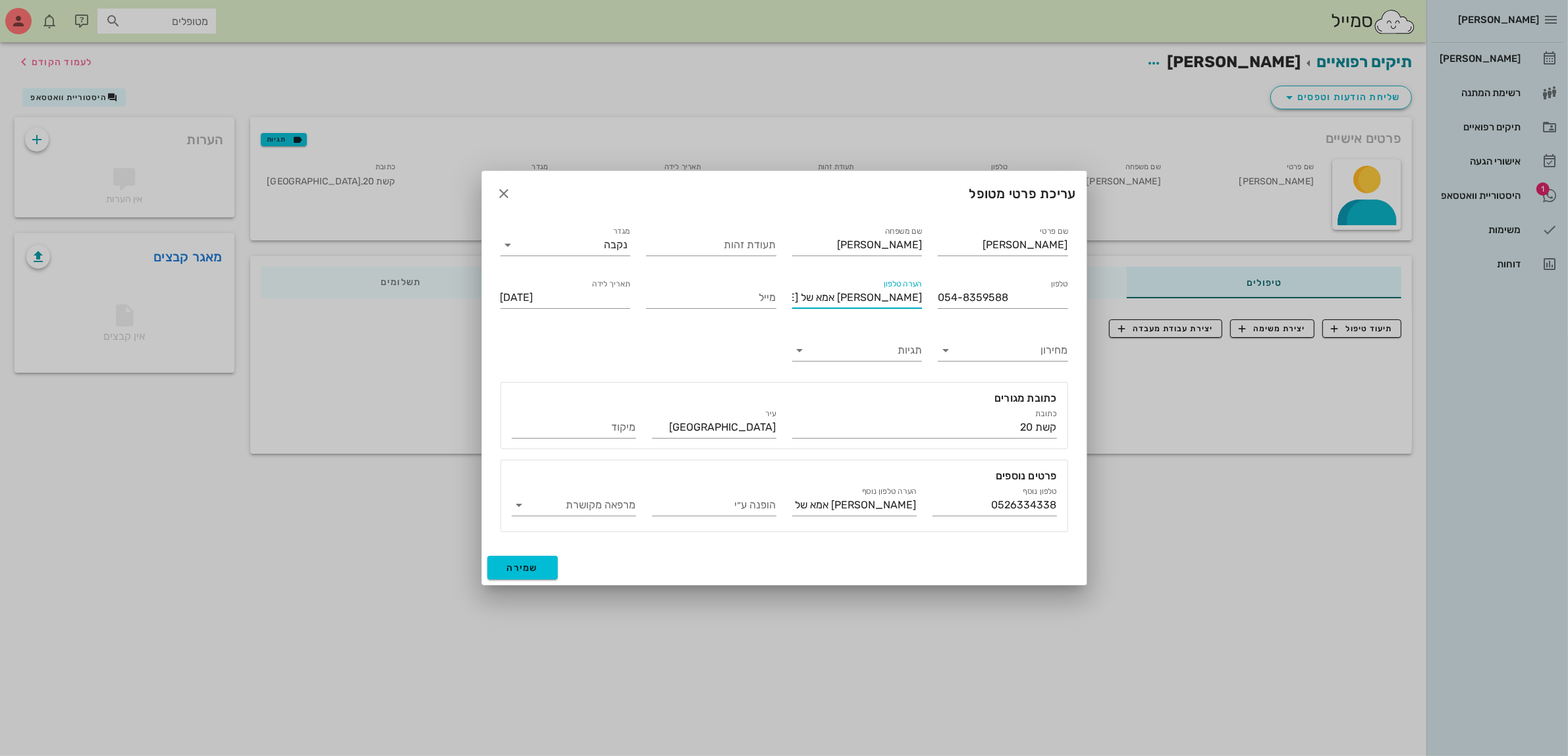
click at [1111, 294] on div "[PERSON_NAME] יומן מרפאה רשימת המתנה תיקים רפואיים אישורי הגעה 1 היסטוריית וואט…" at bounding box center [784, 378] width 1568 height 756
click at [521, 562] on span "שמירה" at bounding box center [522, 568] width 31 height 11
type input "[DATE]"
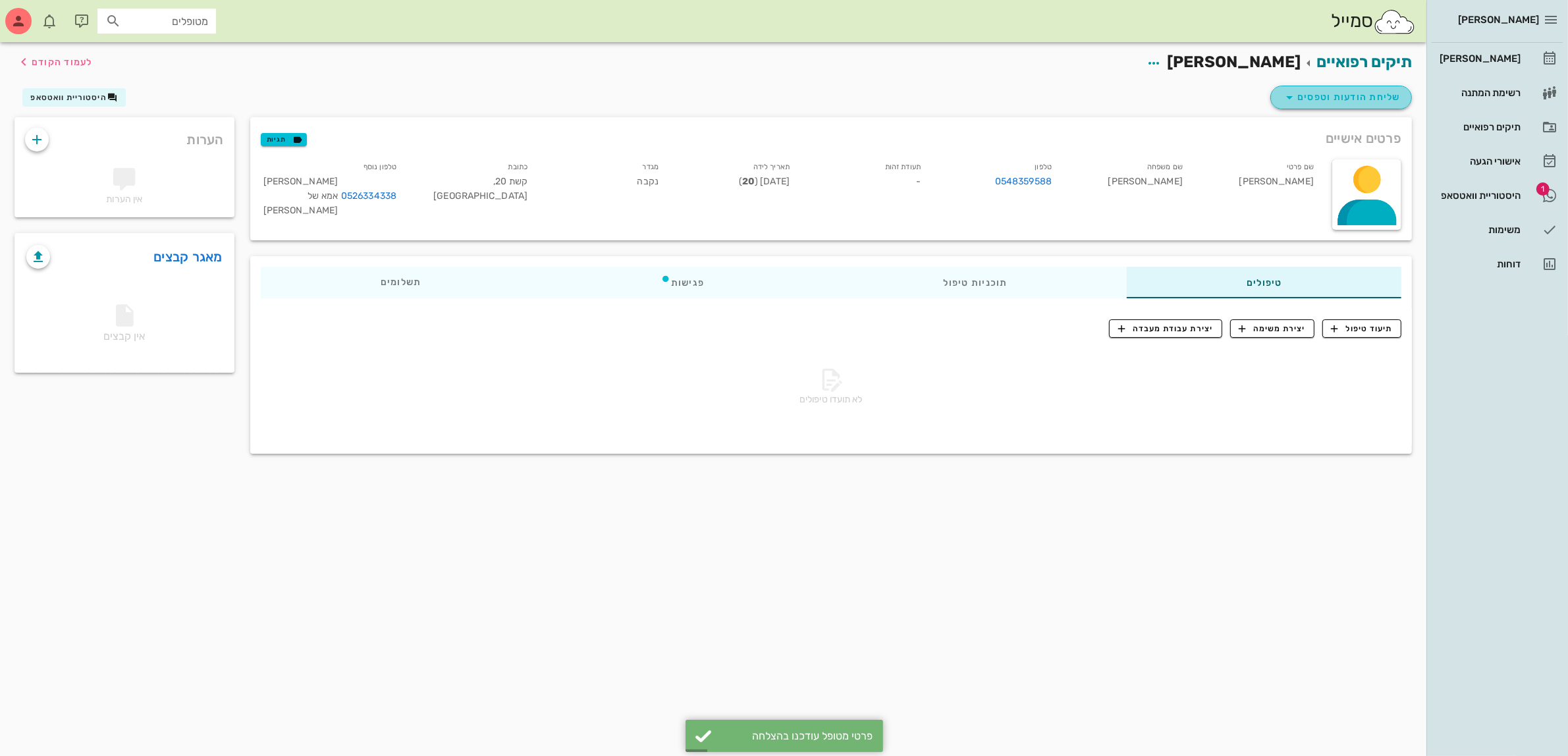
click at [1348, 97] on span "שליחת הודעות וטפסים" at bounding box center [1341, 97] width 119 height 16
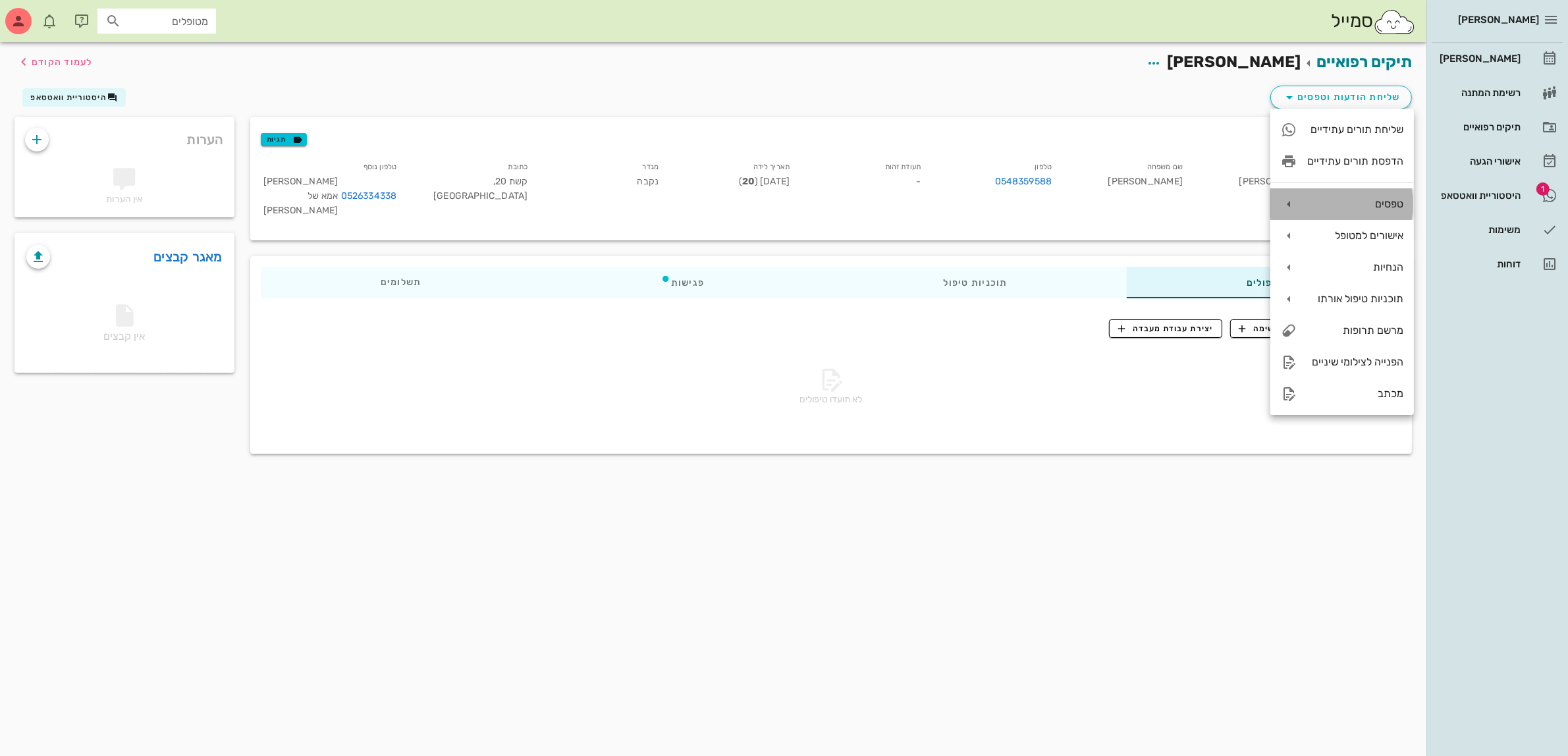
click at [1363, 208] on div "טפסים" at bounding box center [1355, 204] width 97 height 13
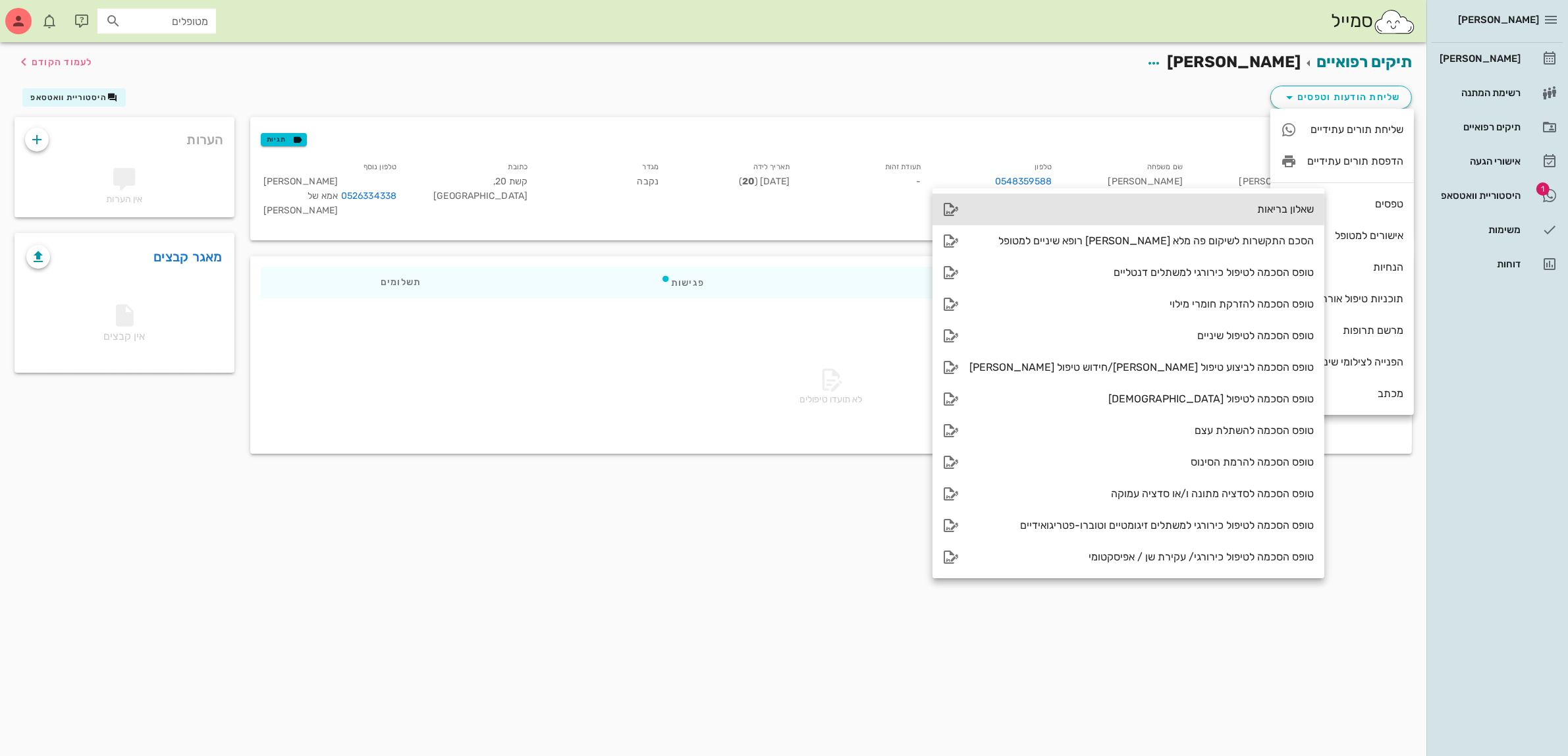
click at [1230, 208] on div "שאלון בריאות" at bounding box center [1141, 209] width 345 height 13
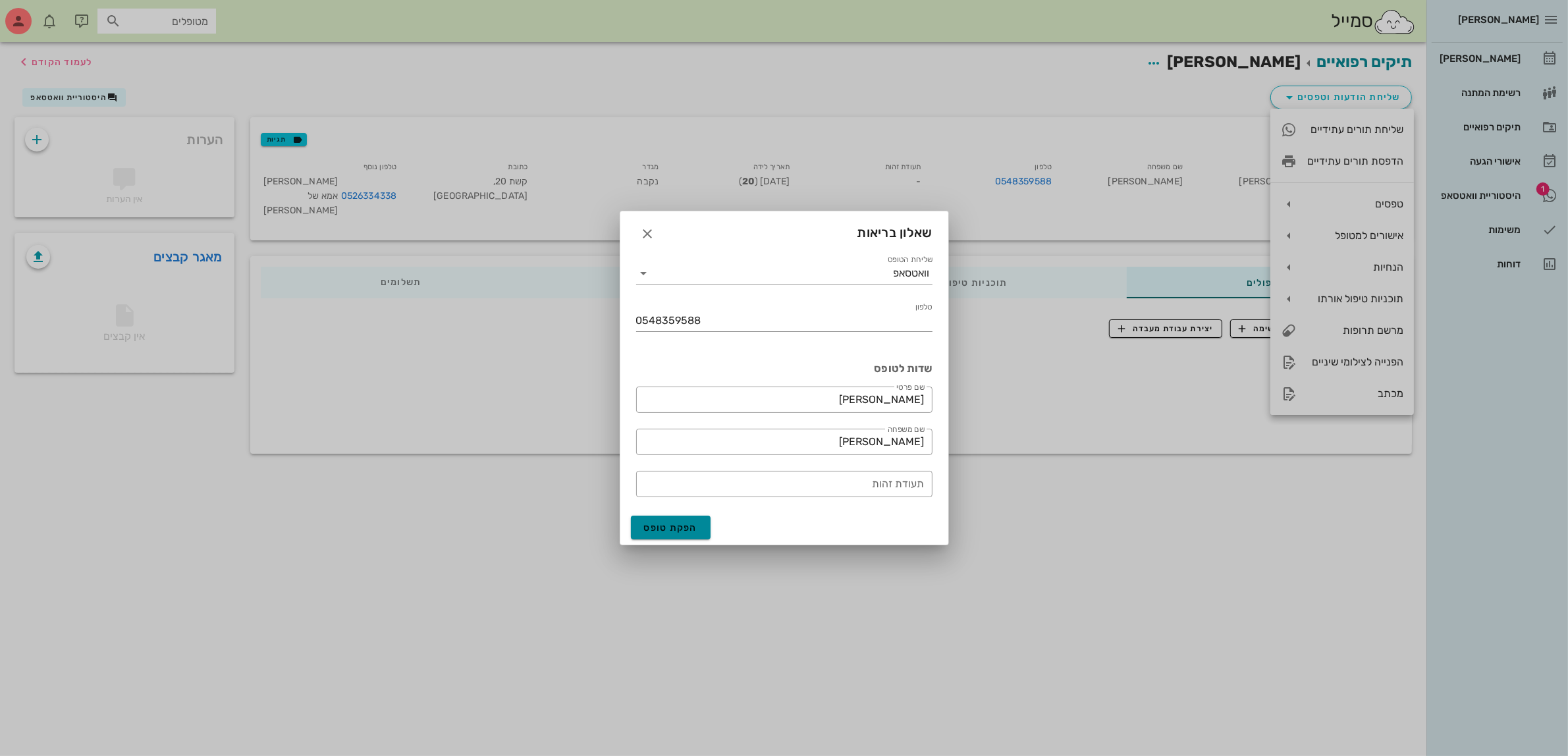
click at [676, 530] on span "הפקת טופס" at bounding box center [671, 528] width 54 height 11
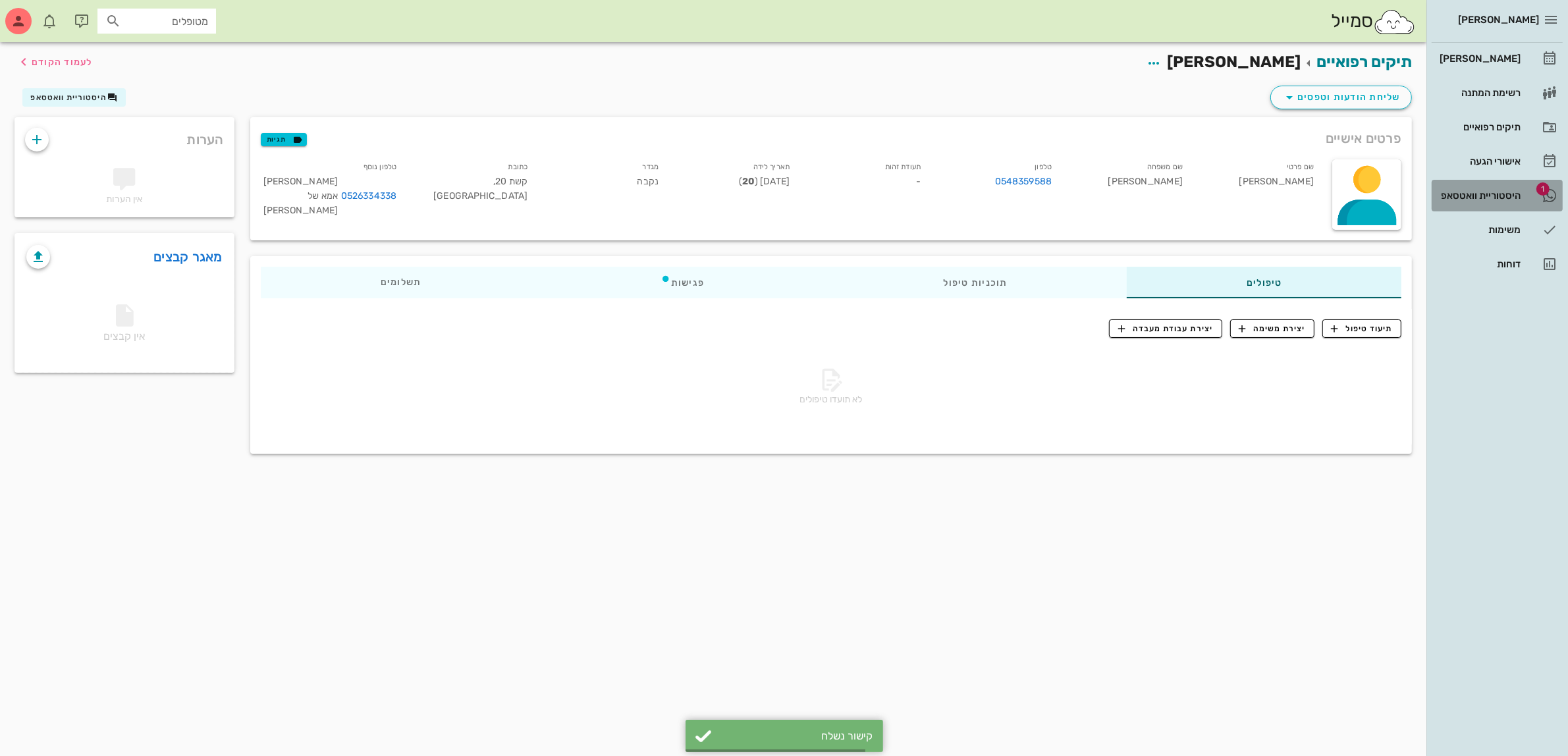
click at [1482, 199] on div "היסטוריית וואטסאפ" at bounding box center [1479, 195] width 84 height 10
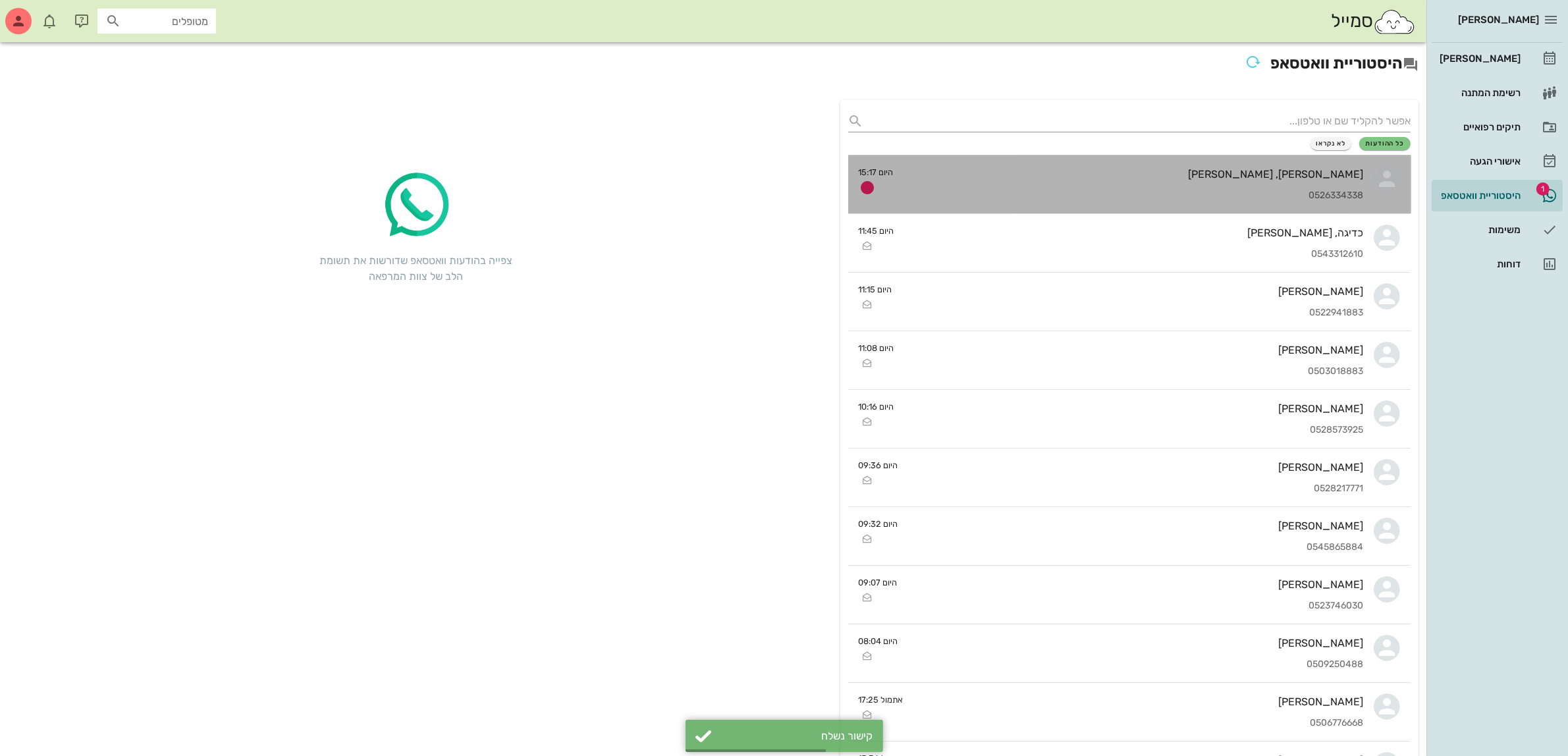
click at [1247, 199] on div "0526334338" at bounding box center [1134, 196] width 459 height 11
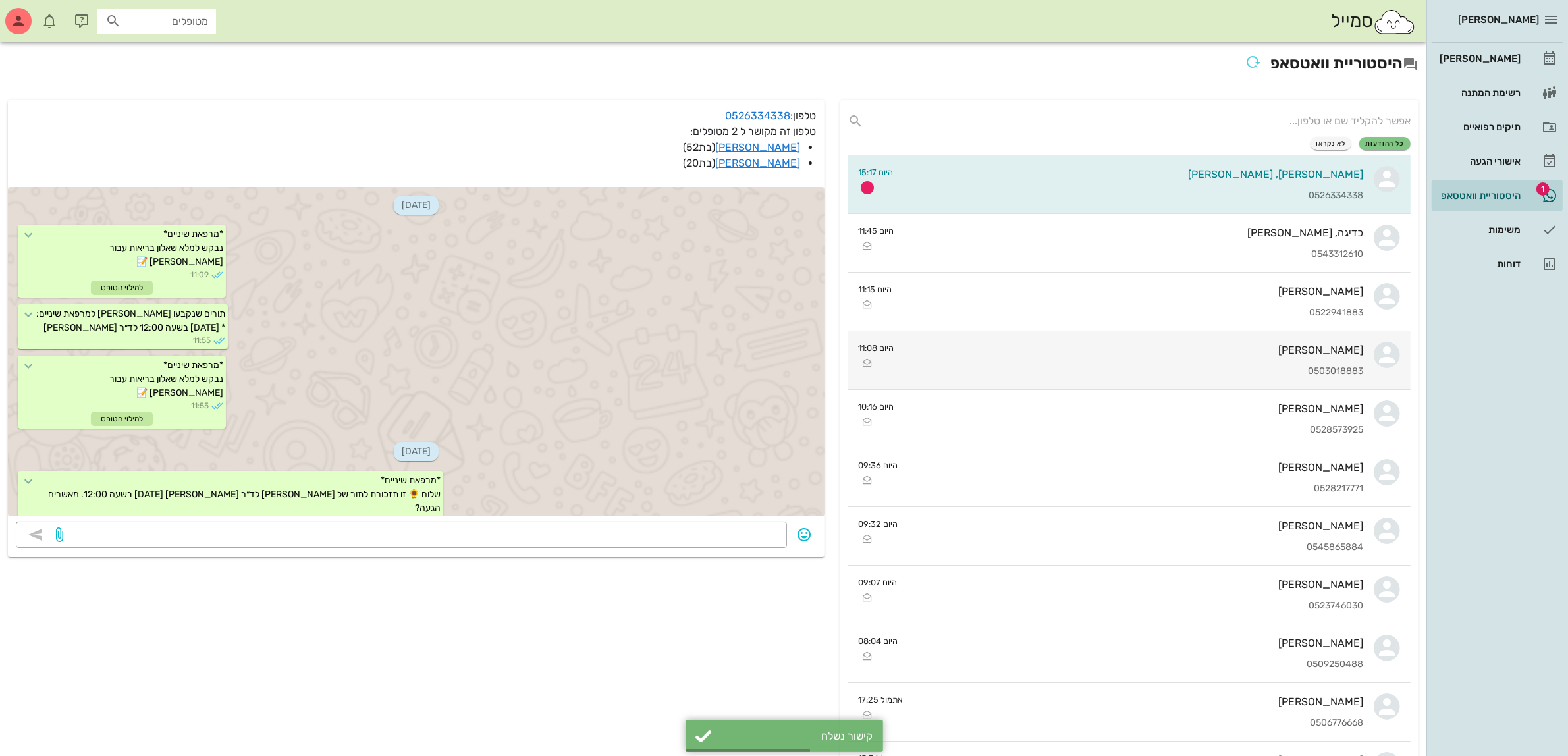
scroll to position [1550, 0]
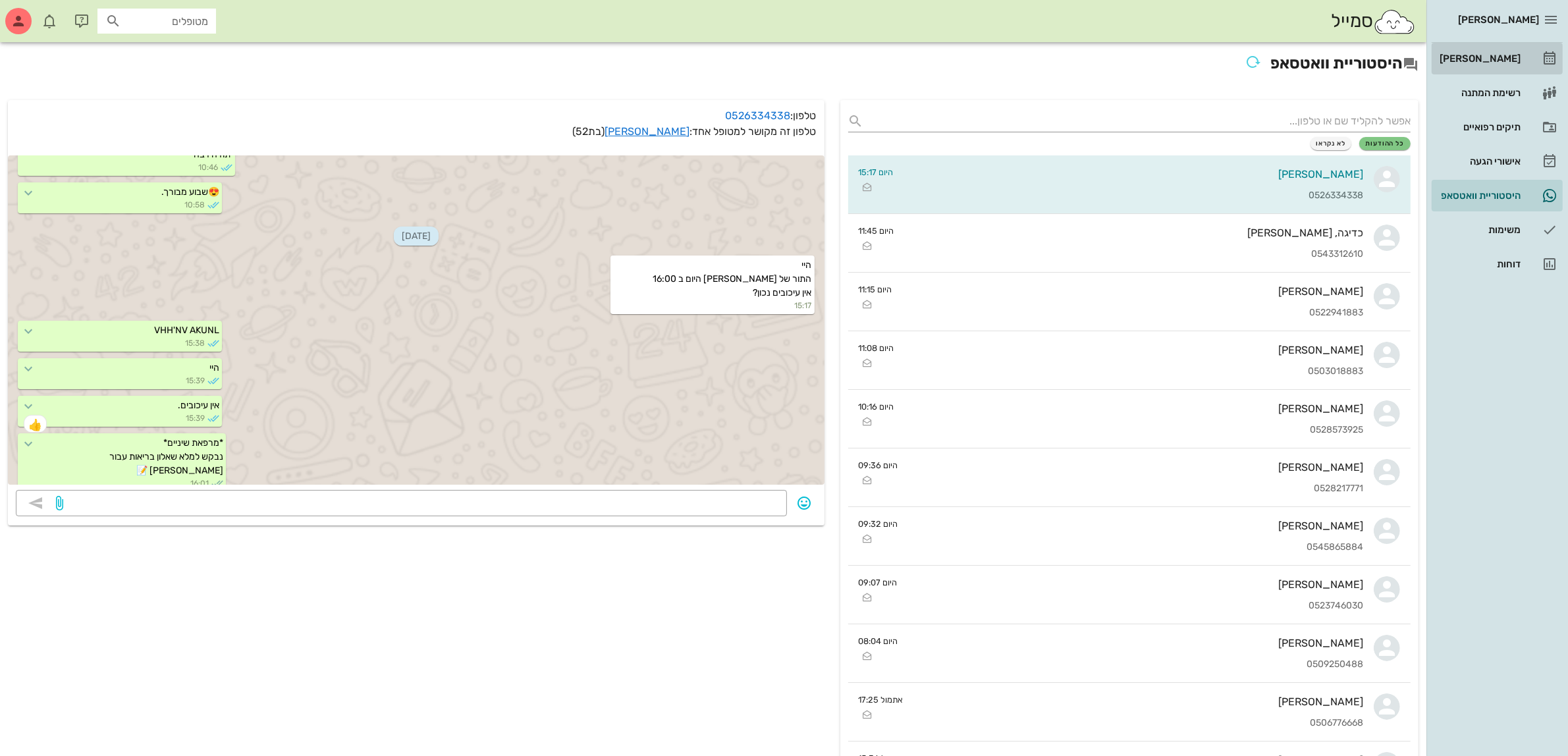
drag, startPoint x: 1516, startPoint y: 52, endPoint x: 1506, endPoint y: 53, distance: 10.0
click at [1516, 51] on div "[PERSON_NAME]" at bounding box center [1479, 59] width 84 height 21
